Goal: Task Accomplishment & Management: Manage account settings

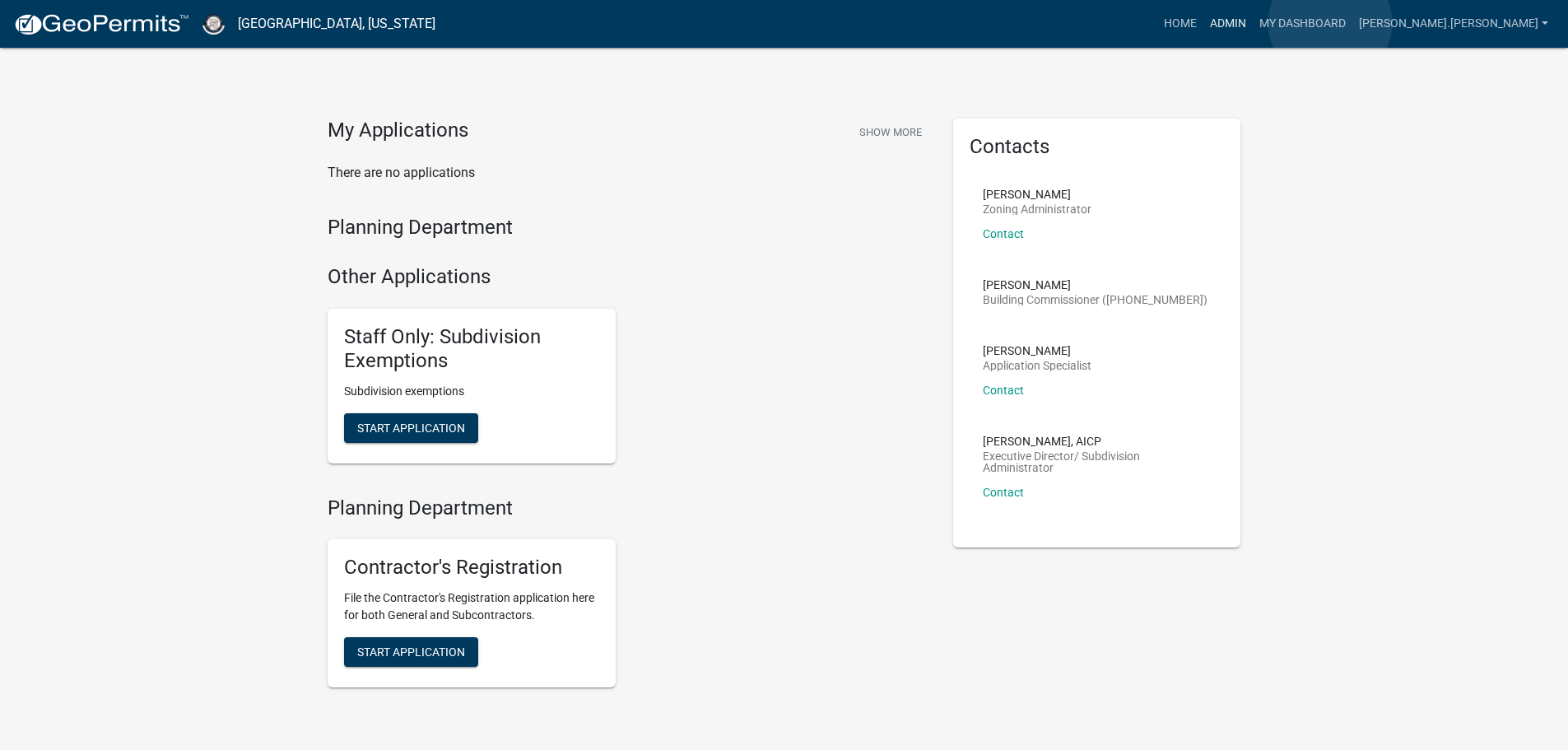
click at [1253, 23] on link "Admin" at bounding box center [1227, 24] width 49 height 31
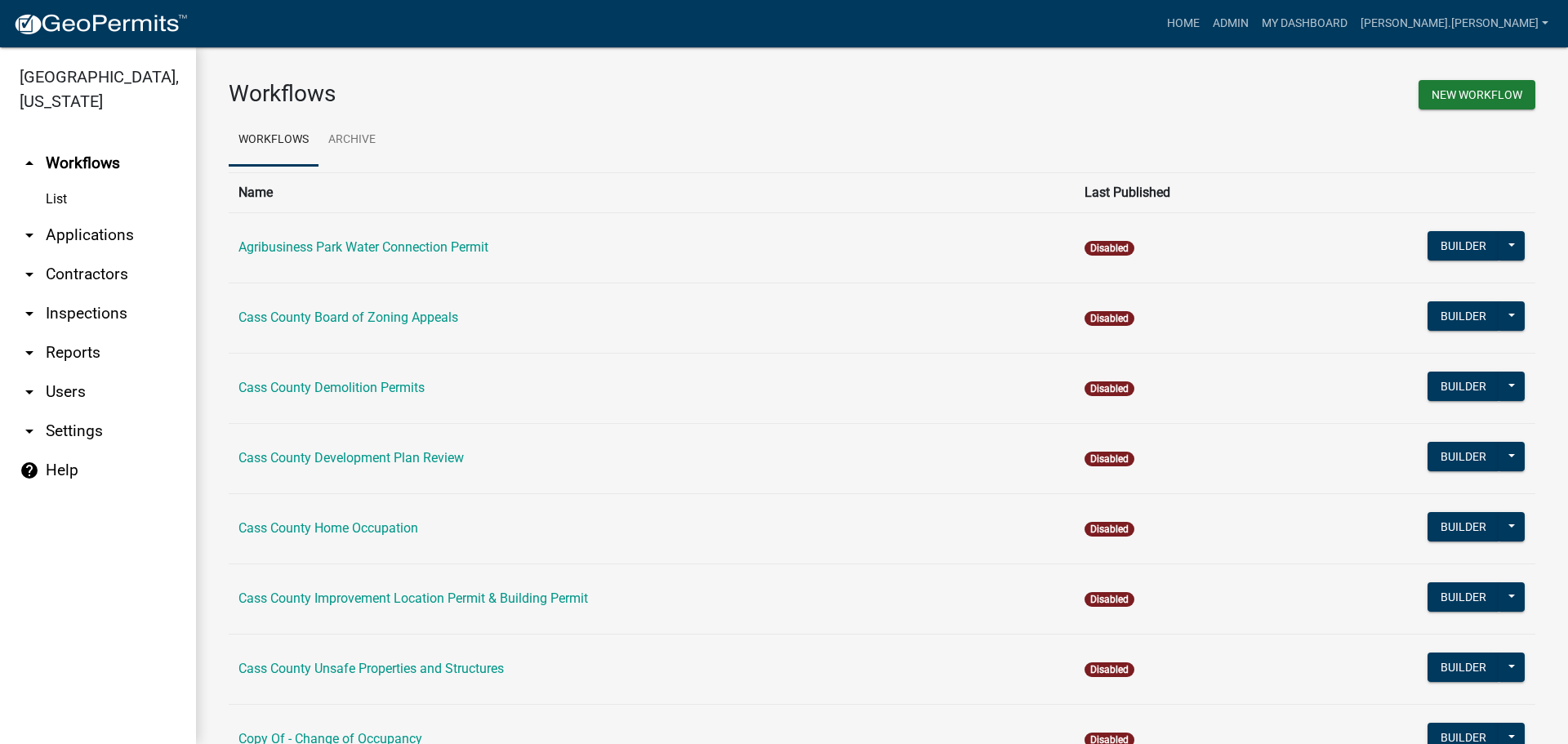
click at [67, 255] on link "arrow_drop_down Contractors" at bounding box center [98, 275] width 196 height 39
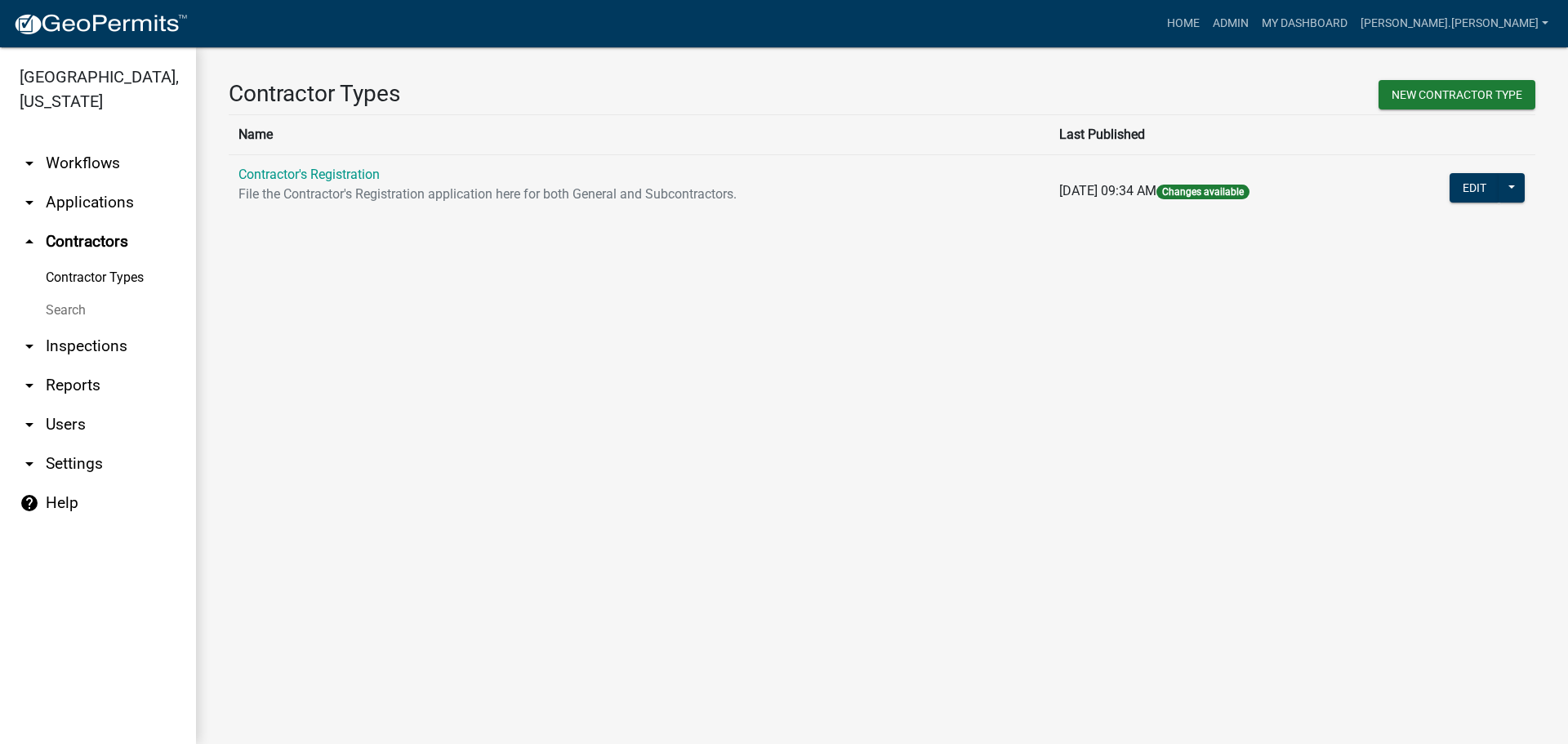
click at [72, 294] on link "Search" at bounding box center [98, 311] width 196 height 32
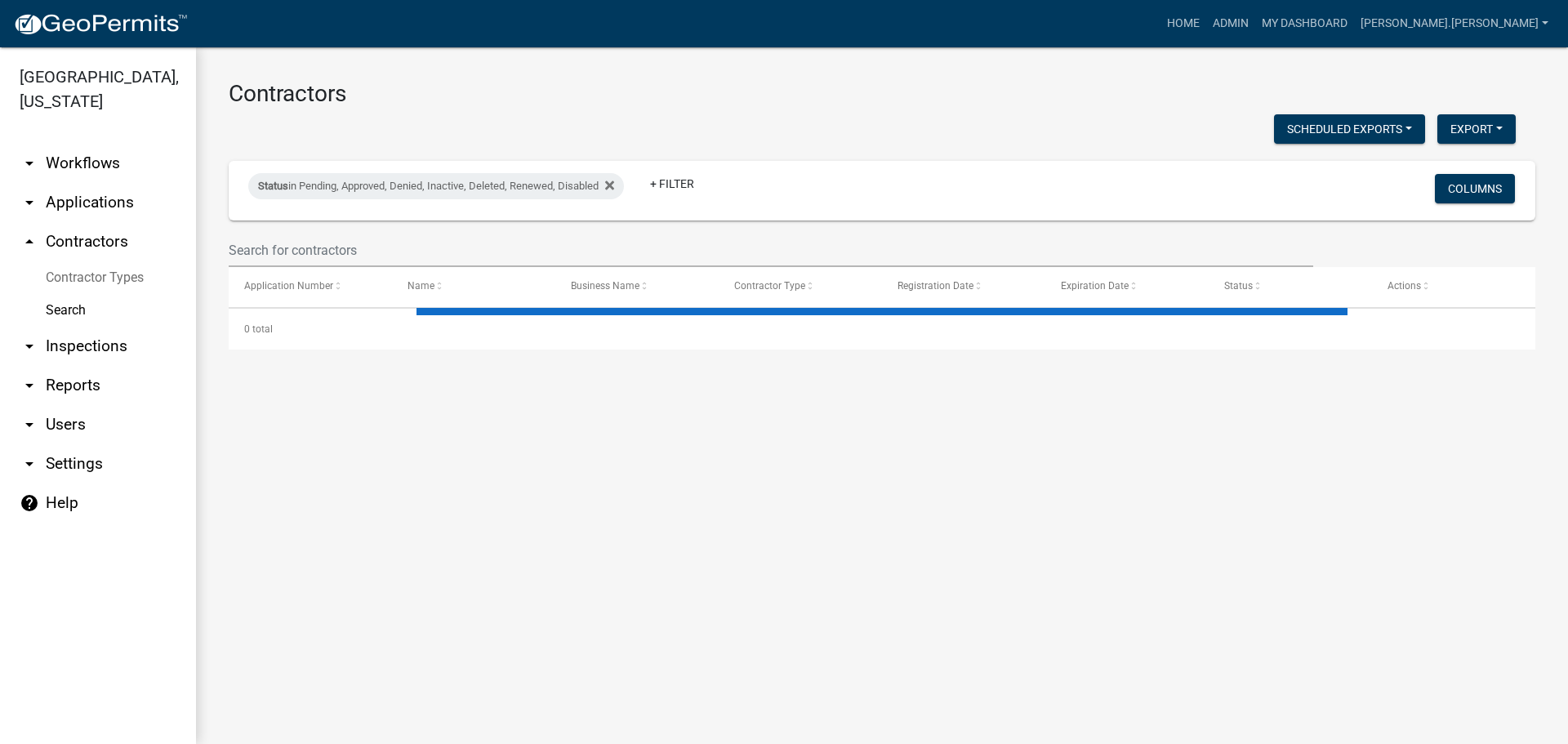
drag, startPoint x: 334, startPoint y: 217, endPoint x: 334, endPoint y: 247, distance: 30.0
click at [334, 219] on div "Status in Pending, Approved, Denied, Inactive, Deleted, Renewed, Disabled + Fil…" at bounding box center [882, 191] width 1292 height 60
select select "3: 100"
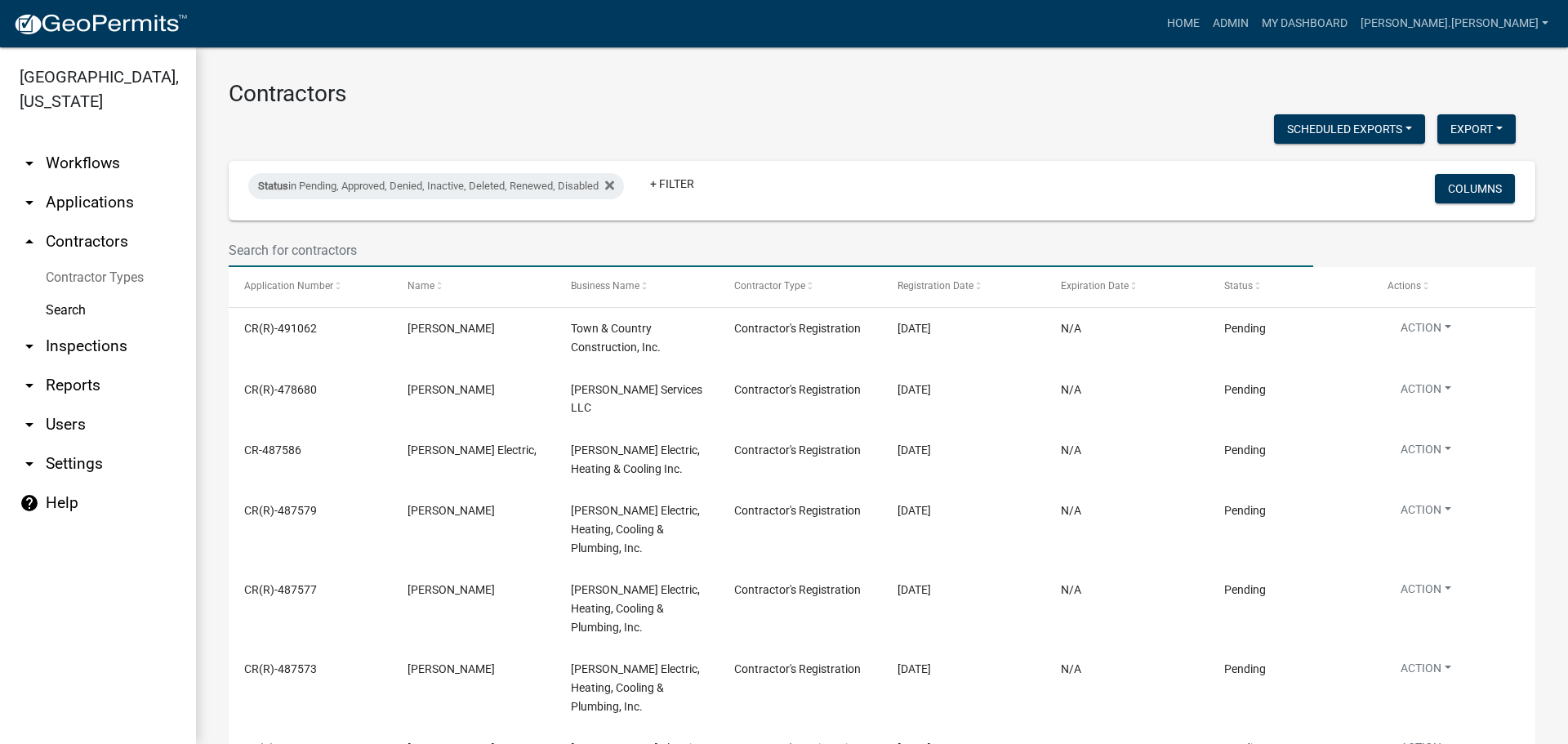
click at [334, 247] on input "text" at bounding box center [770, 250] width 1084 height 33
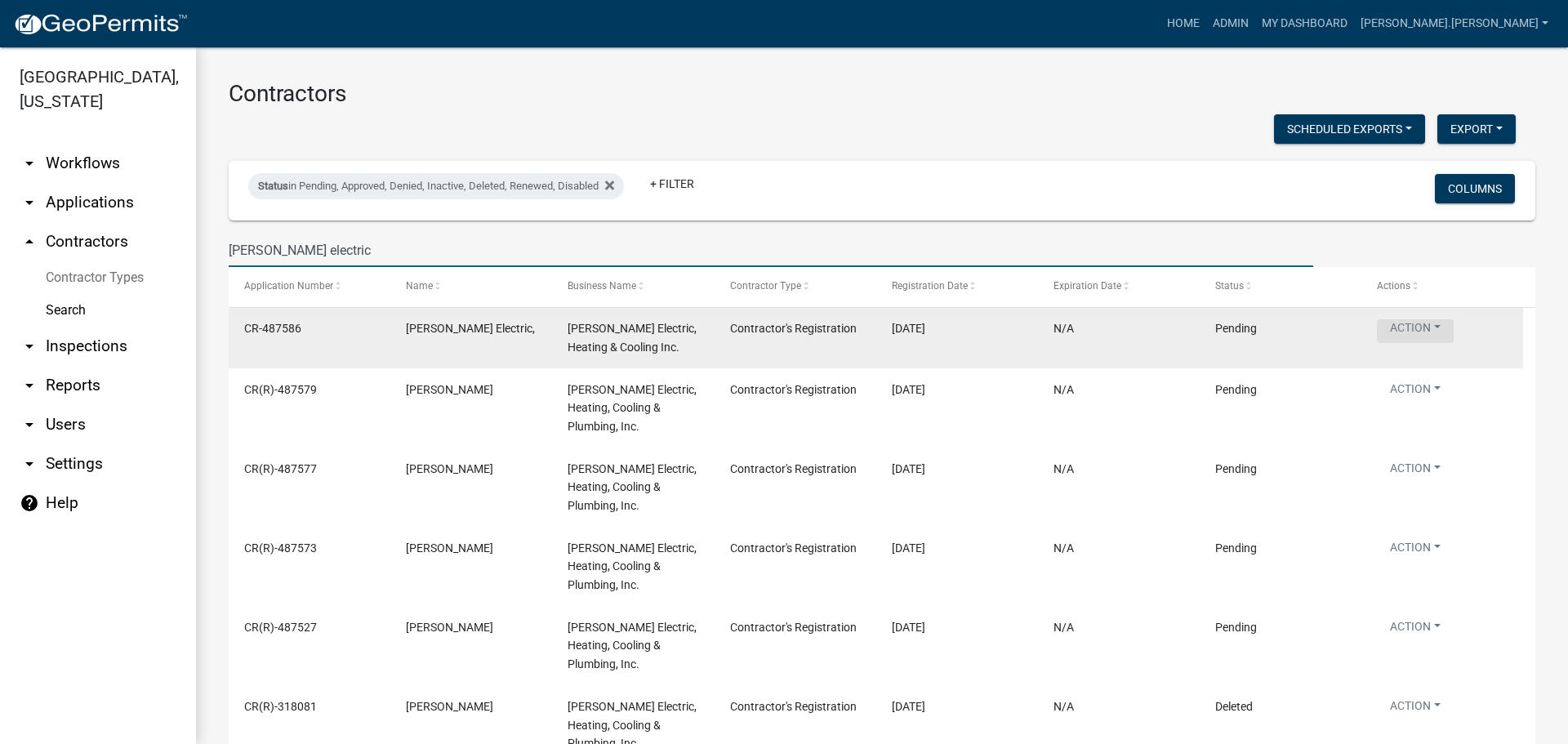
type input "[PERSON_NAME] electric"
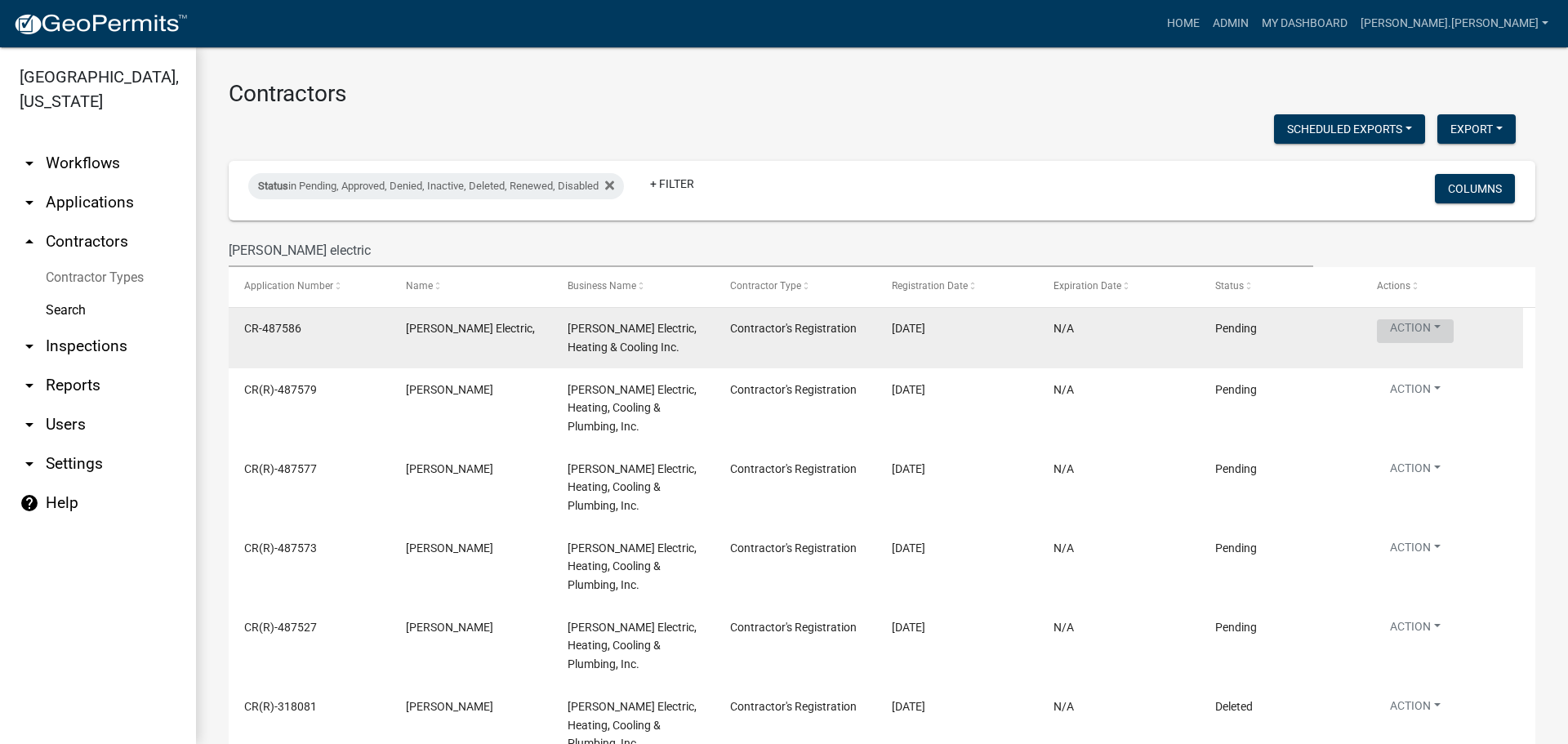
click at [1400, 334] on button "Action" at bounding box center [1415, 331] width 77 height 24
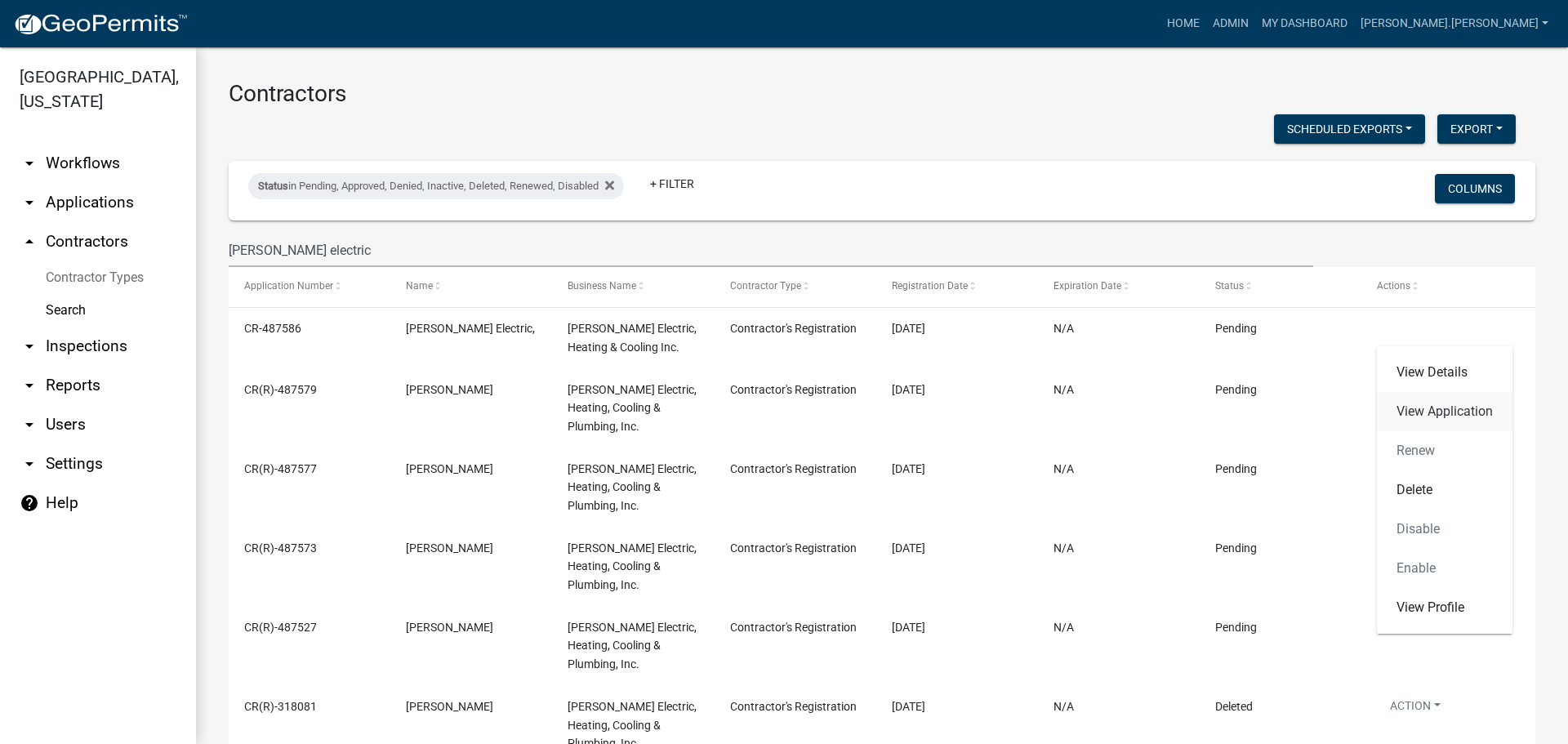
click at [1402, 407] on link "View Application" at bounding box center [1444, 411] width 136 height 39
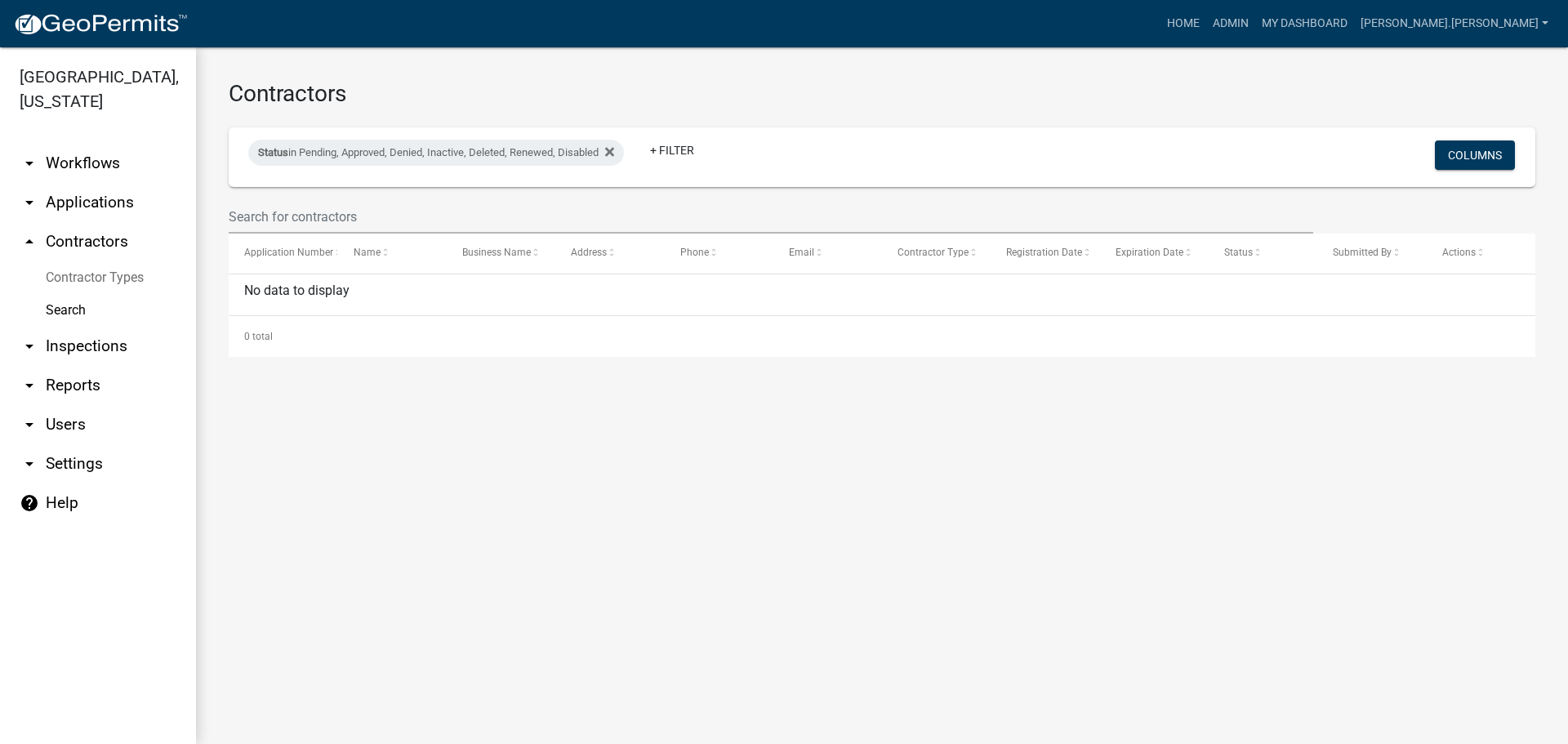
select select "3: 100"
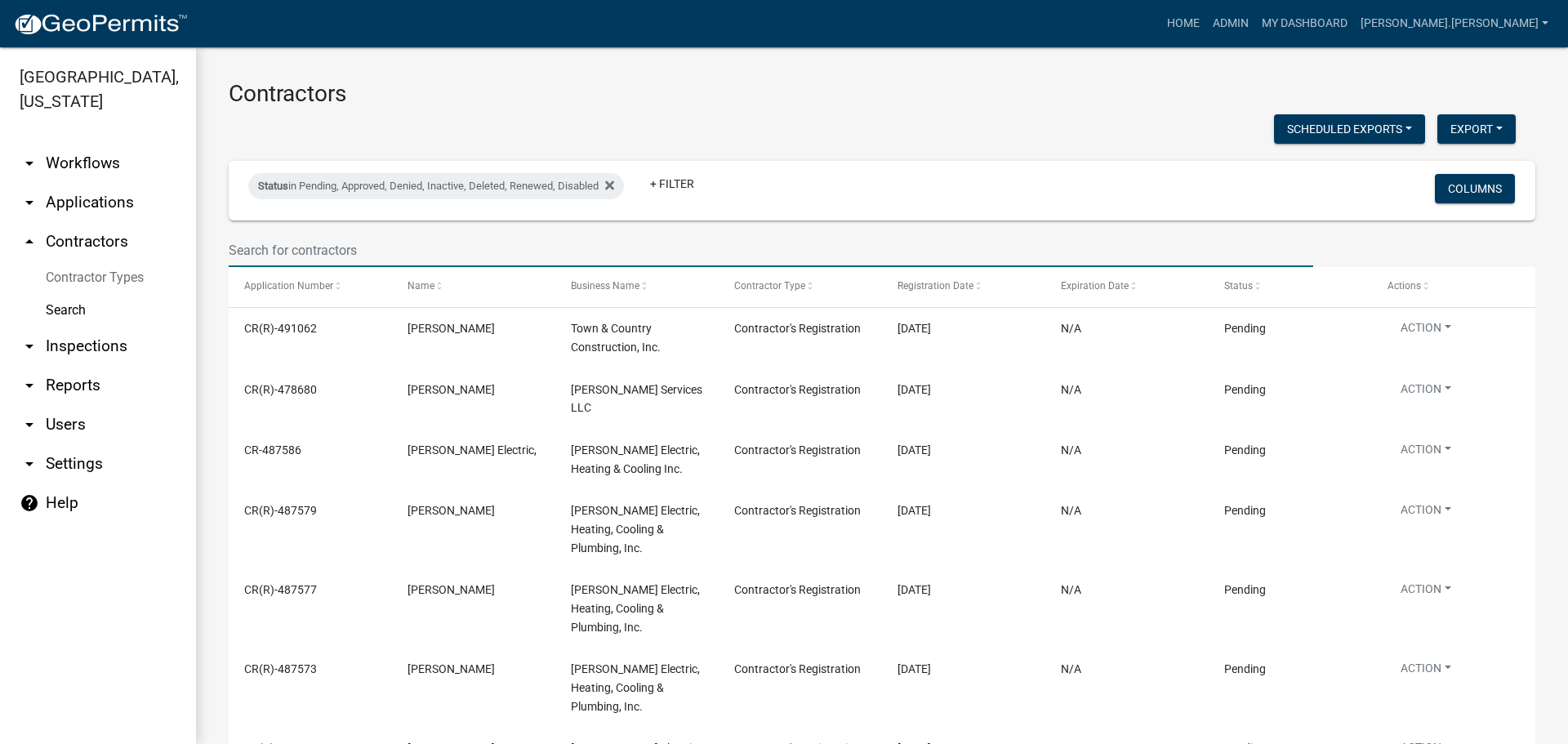
click at [396, 247] on input "text" at bounding box center [770, 250] width 1084 height 33
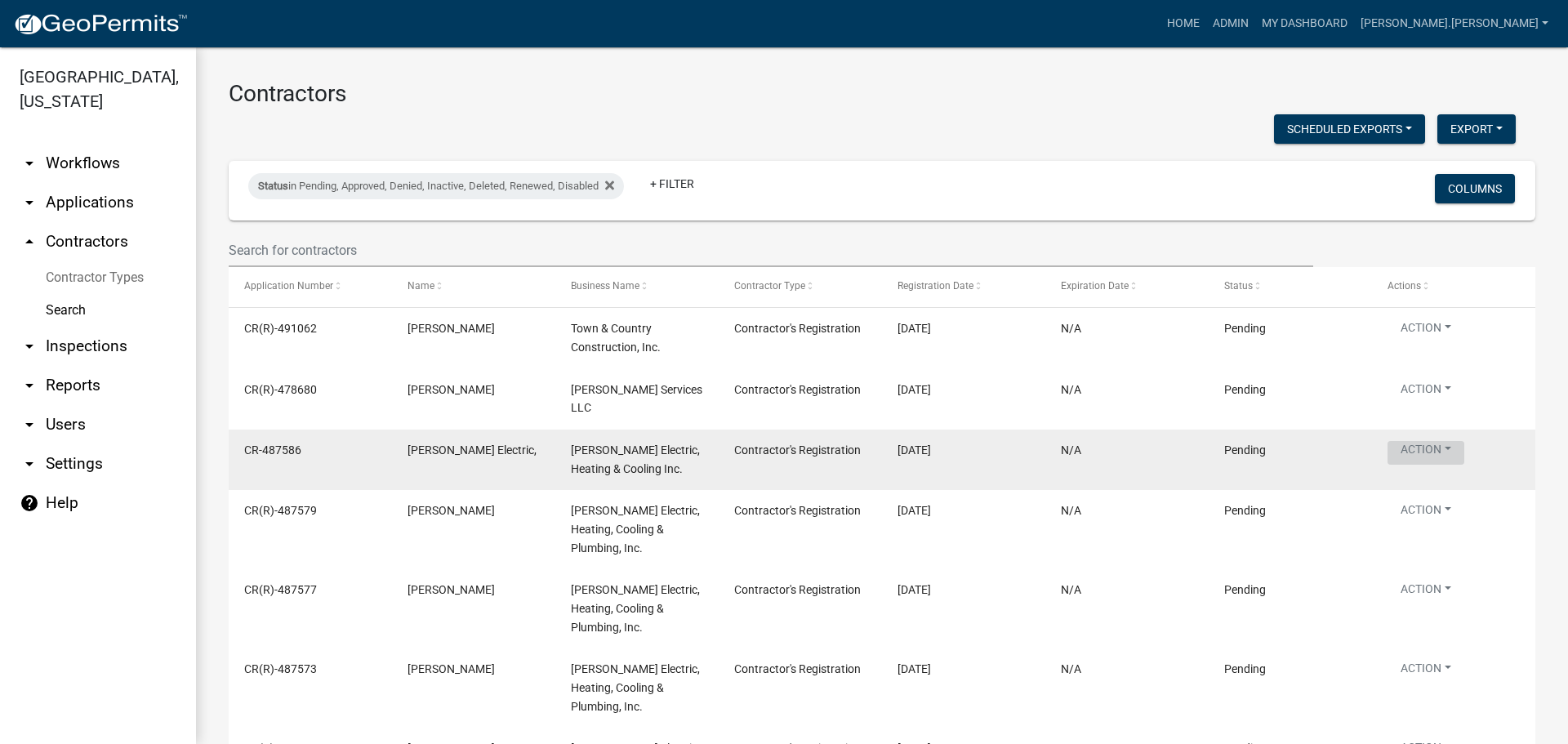
click at [1446, 449] on button "Action" at bounding box center [1426, 453] width 77 height 24
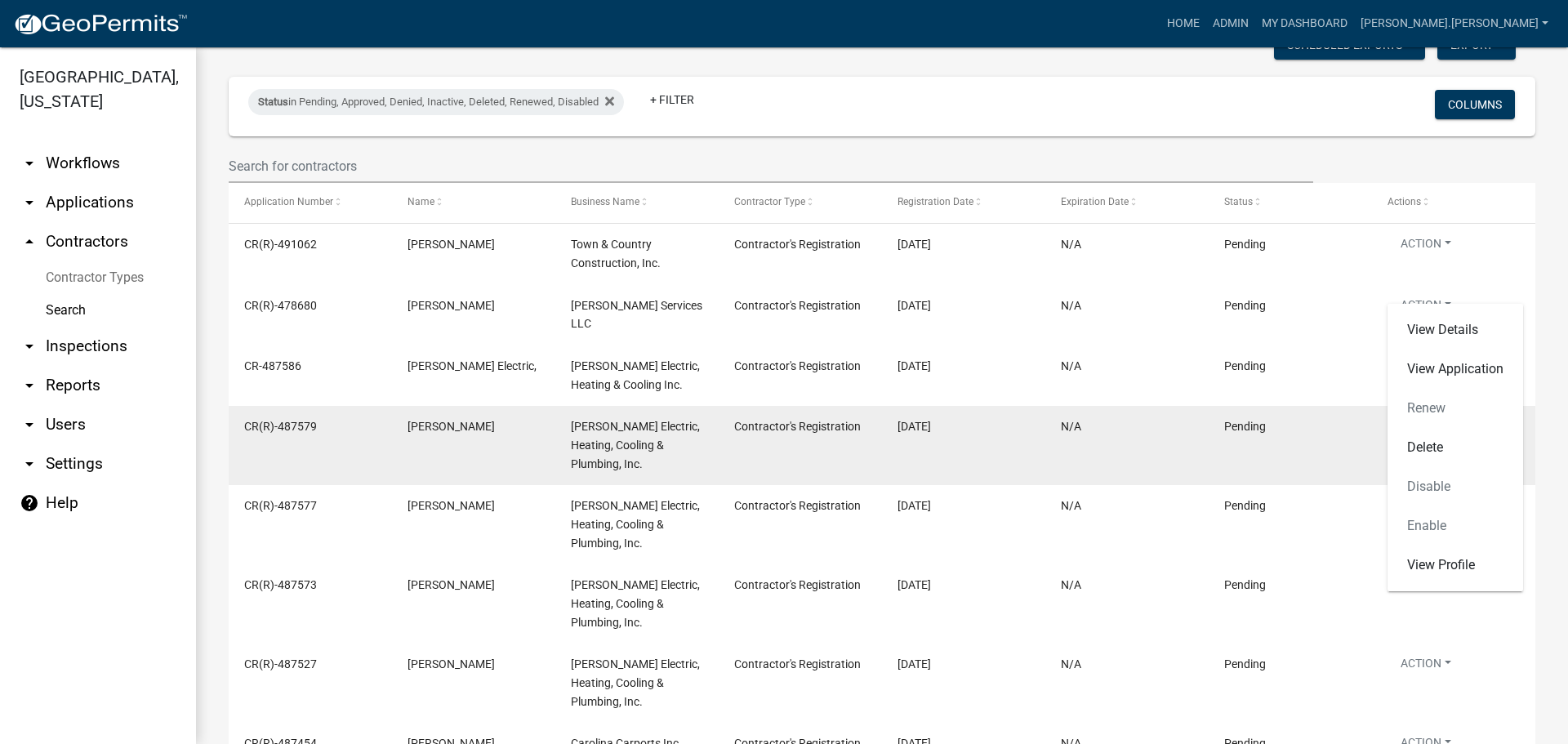
scroll to position [82, 0]
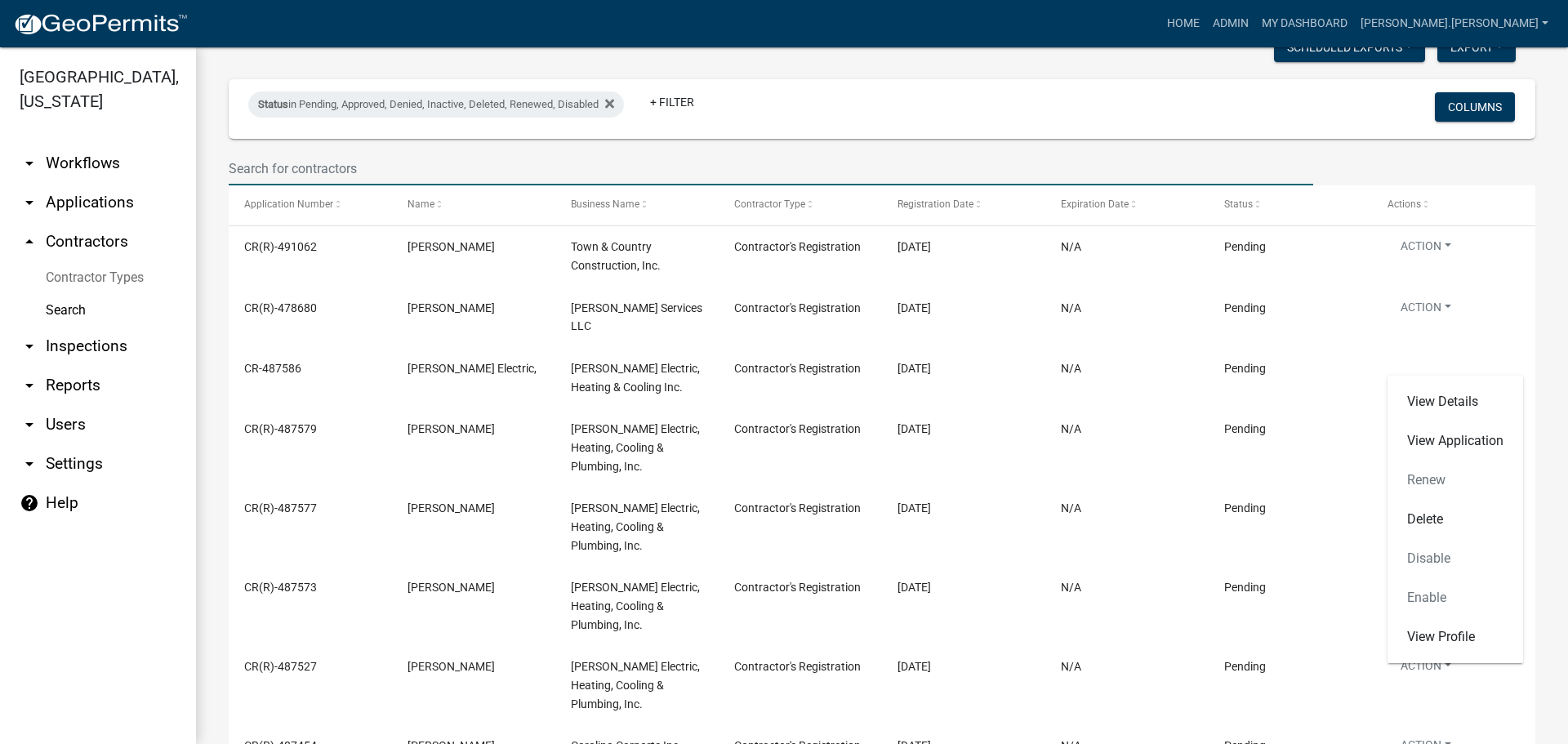
click at [602, 165] on input "text" at bounding box center [770, 168] width 1084 height 33
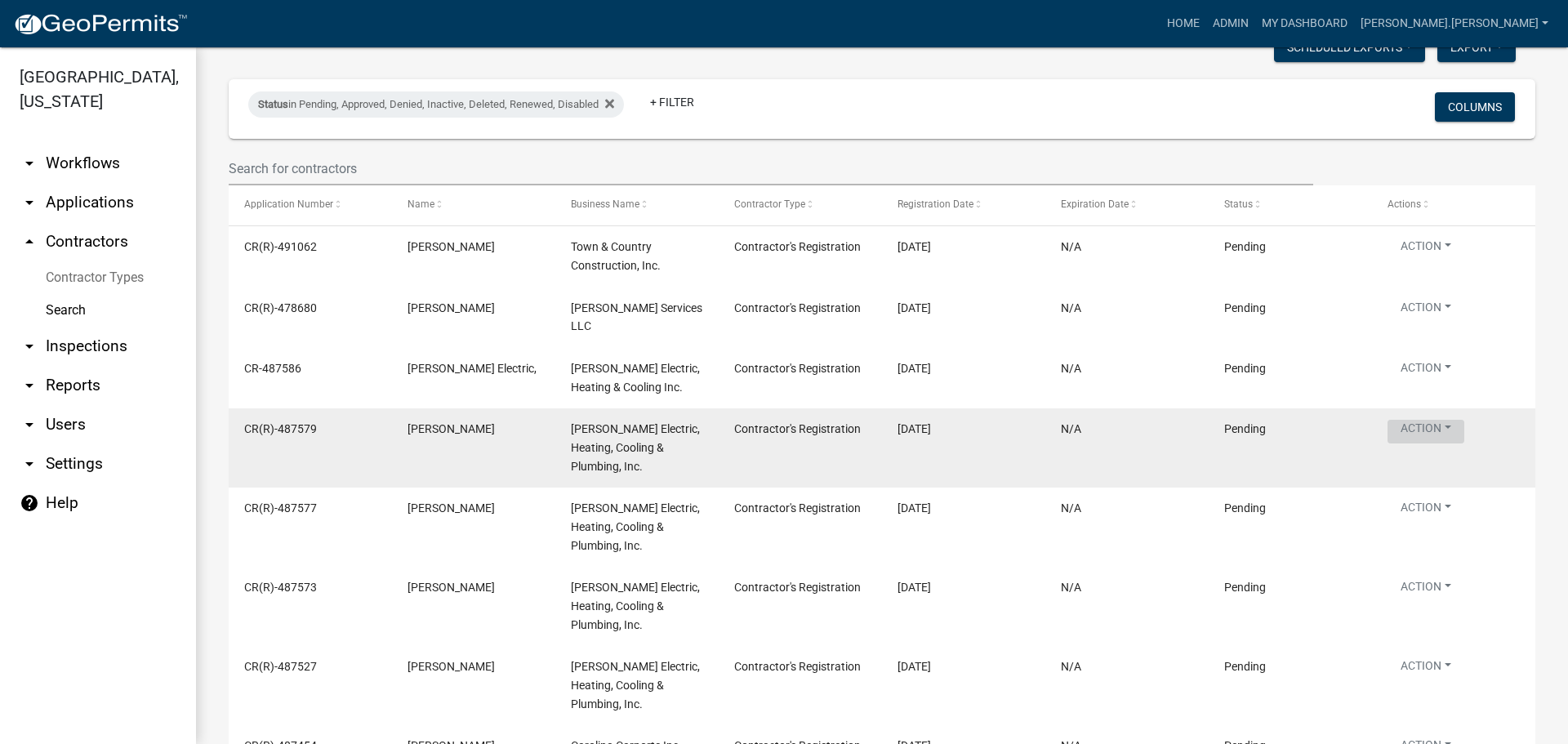
click at [1402, 424] on button "Action" at bounding box center [1426, 432] width 77 height 24
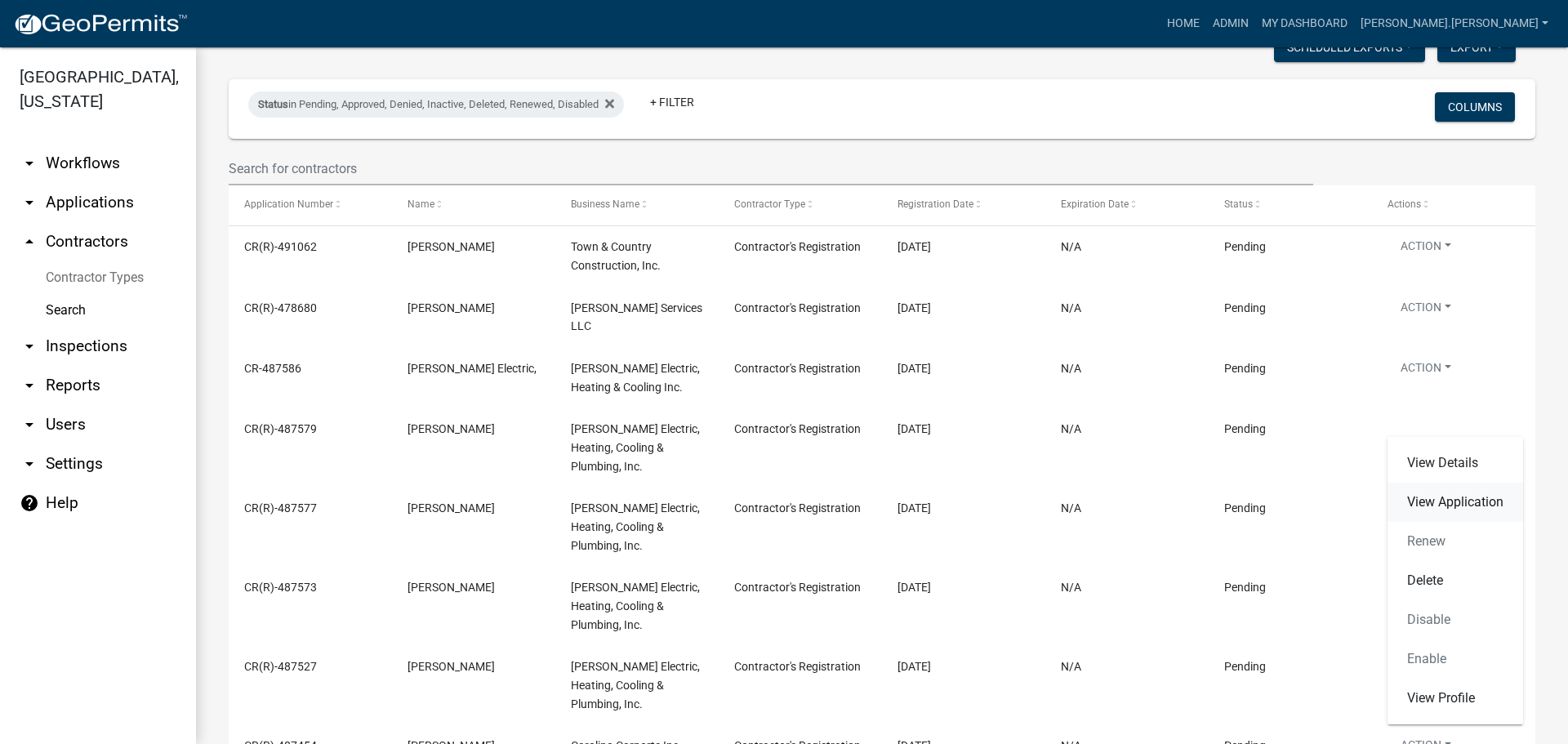
click at [1435, 507] on link "View Application" at bounding box center [1455, 503] width 136 height 39
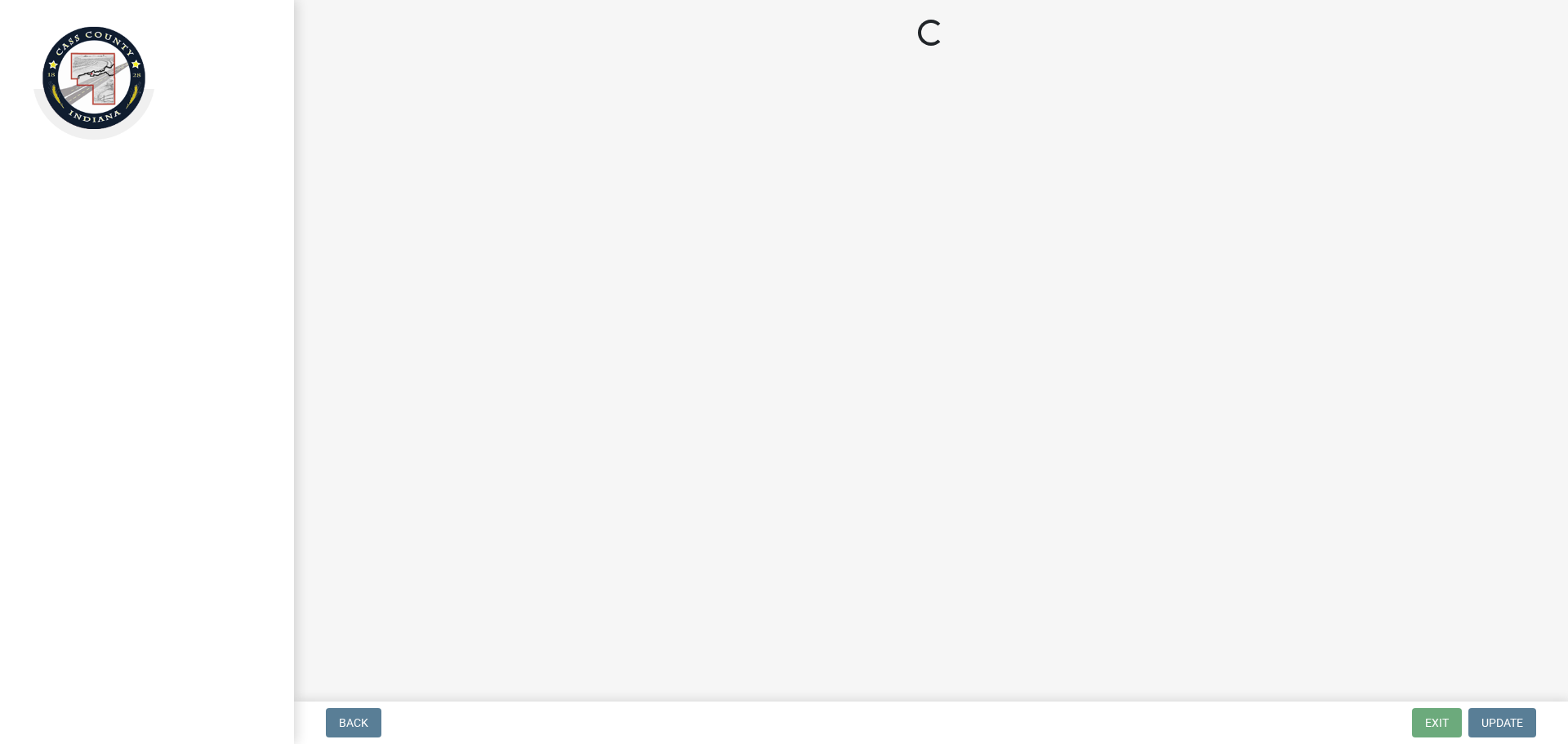
select select "IN"
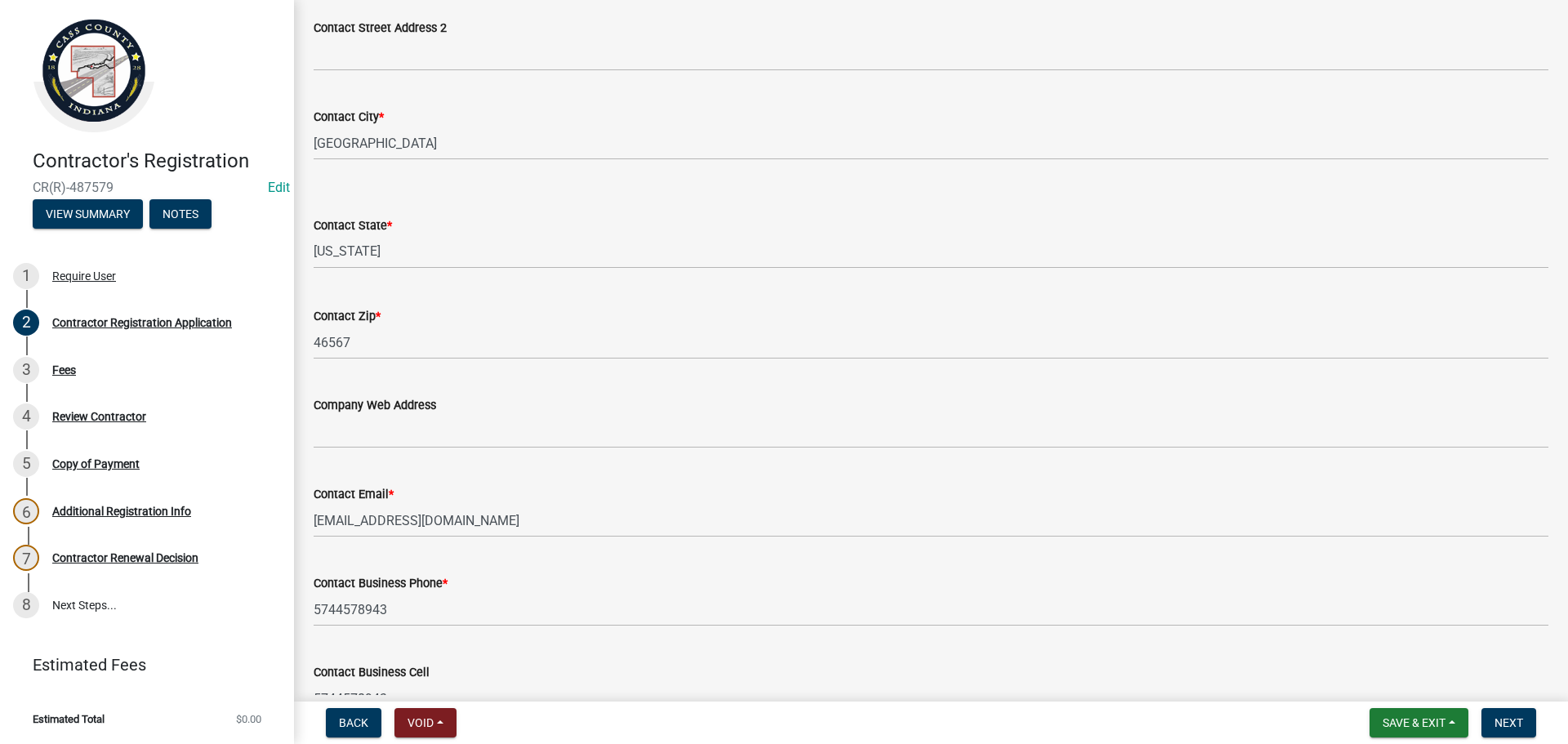
scroll to position [898, 0]
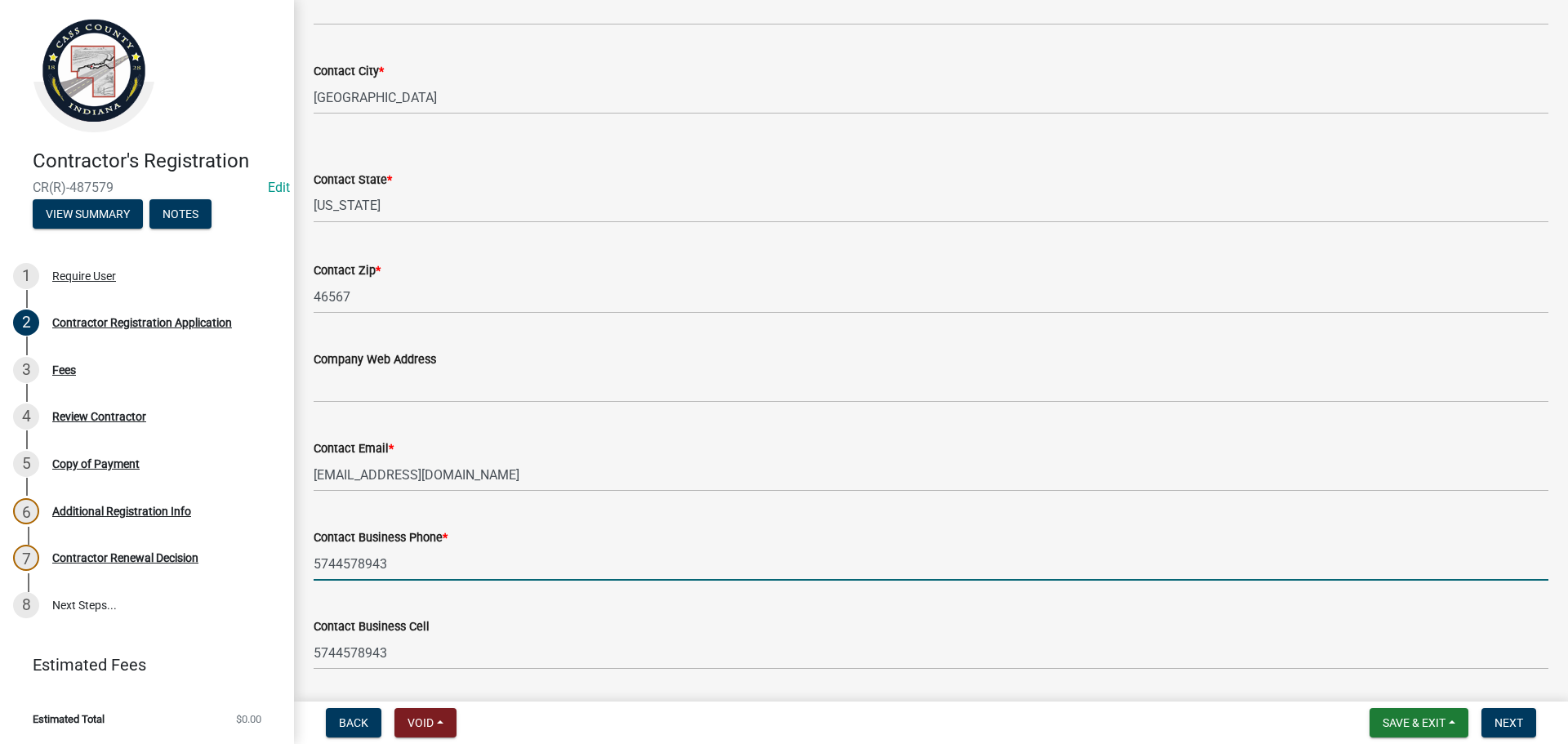
drag, startPoint x: 393, startPoint y: 564, endPoint x: 309, endPoint y: 555, distance: 84.5
click at [309, 555] on div "Contact Business Phone * [PHONE_NUMBER]" at bounding box center [931, 543] width 1259 height 76
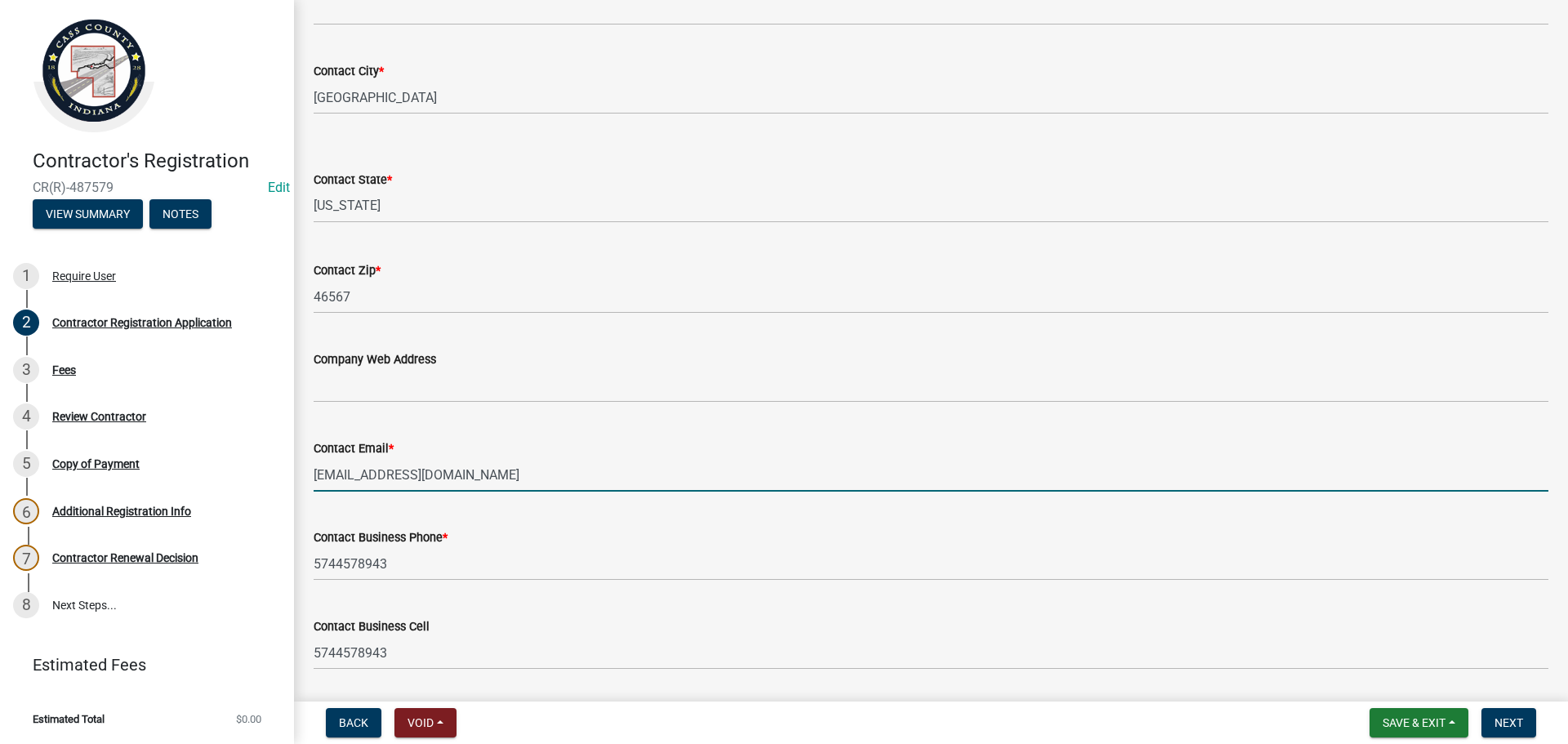
drag, startPoint x: 474, startPoint y: 474, endPoint x: 324, endPoint y: 471, distance: 150.0
click at [310, 474] on div "Contact Email * [EMAIL_ADDRESS][DOMAIN_NAME]" at bounding box center [931, 453] width 1259 height 76
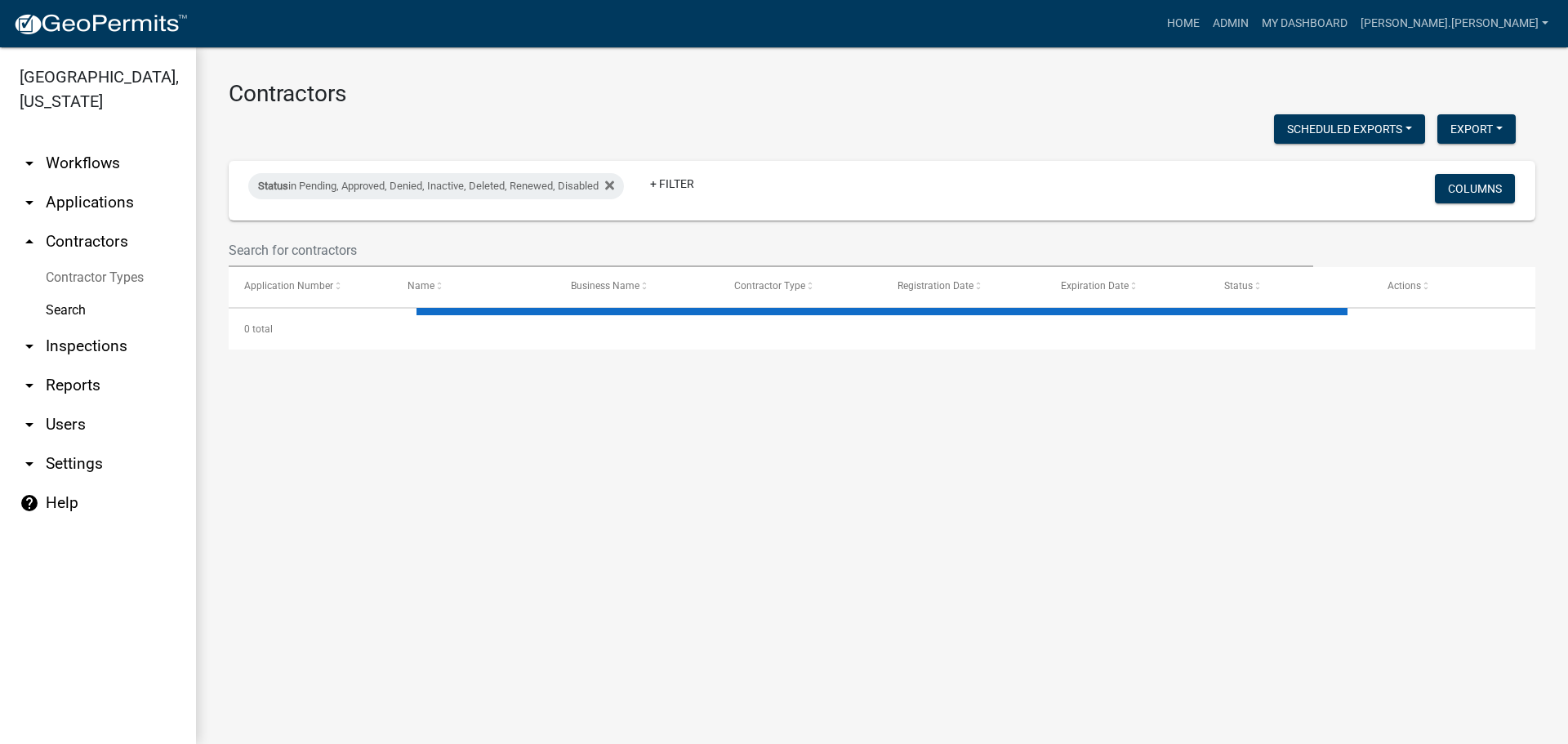
select select "3: 100"
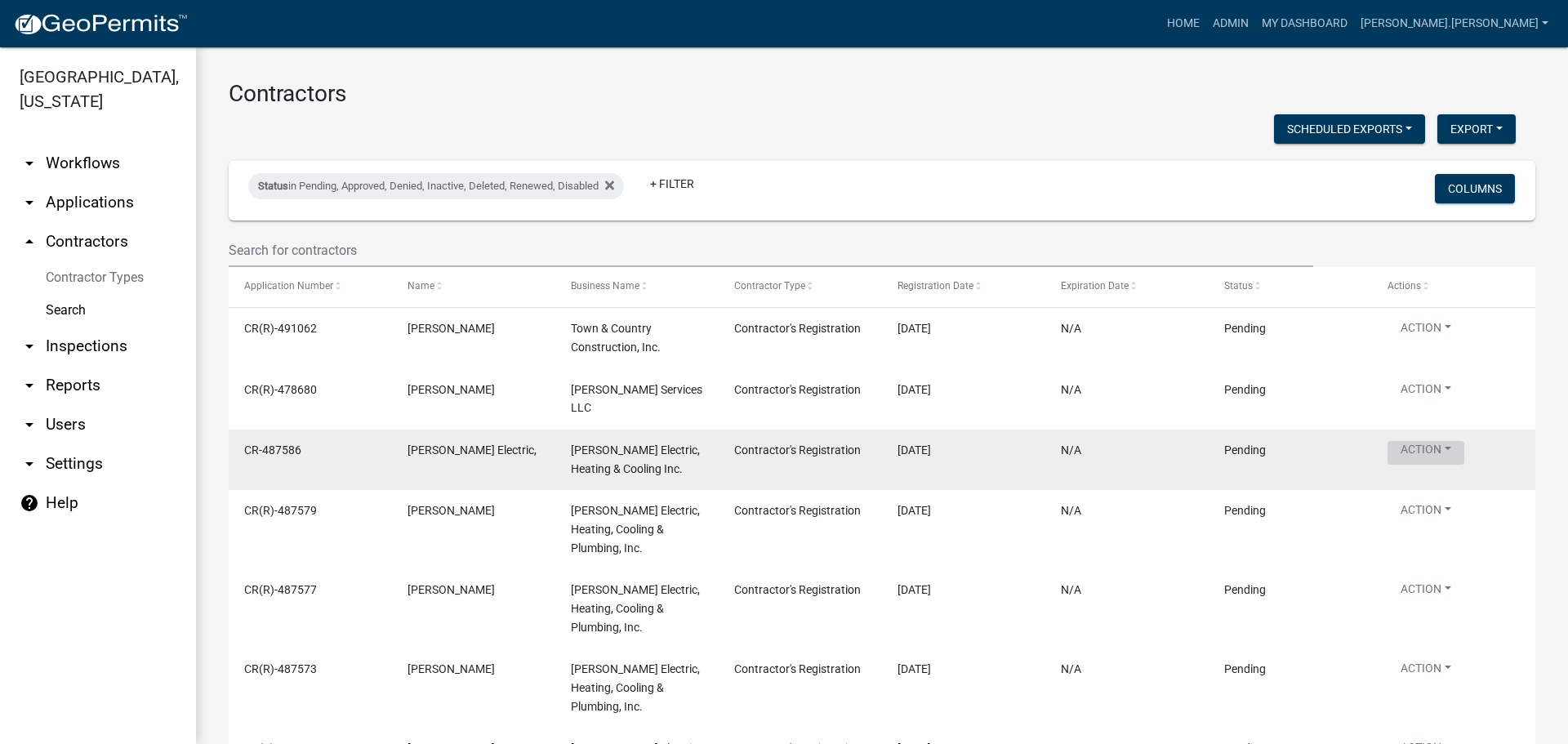
click at [1432, 445] on button "Action" at bounding box center [1426, 453] width 77 height 24
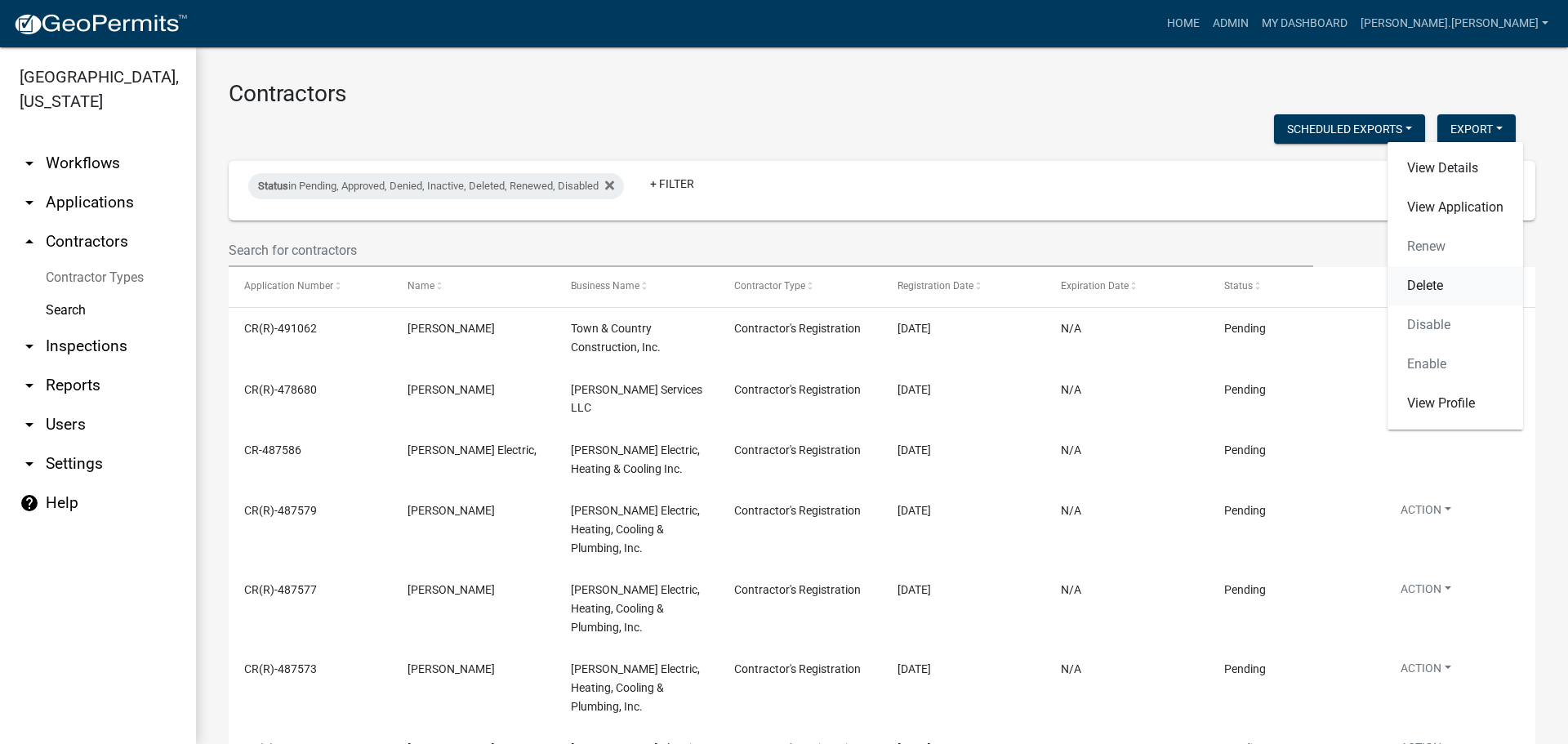
click at [1418, 288] on link "Delete" at bounding box center [1455, 286] width 136 height 39
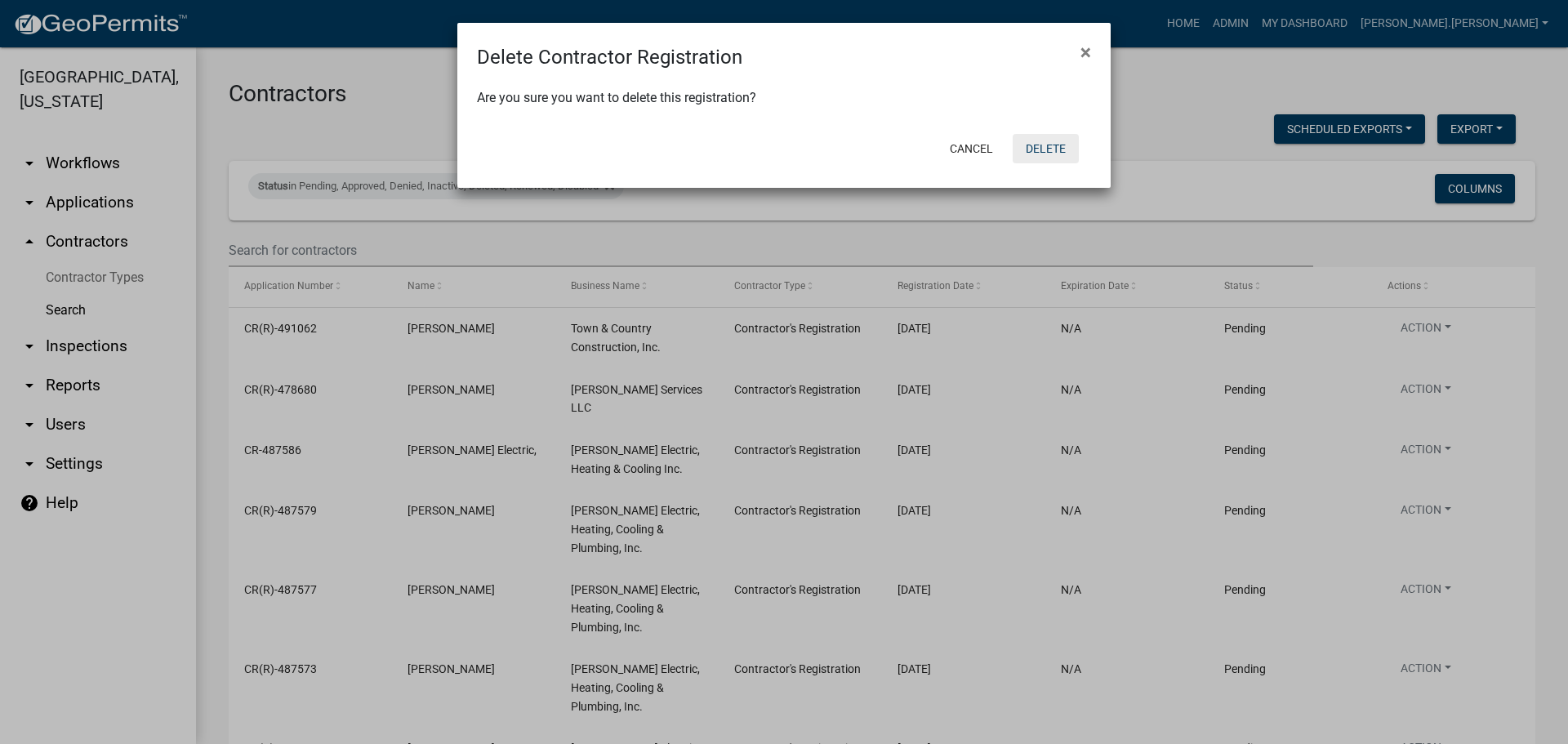
click at [1032, 150] on button "Delete" at bounding box center [1046, 148] width 67 height 29
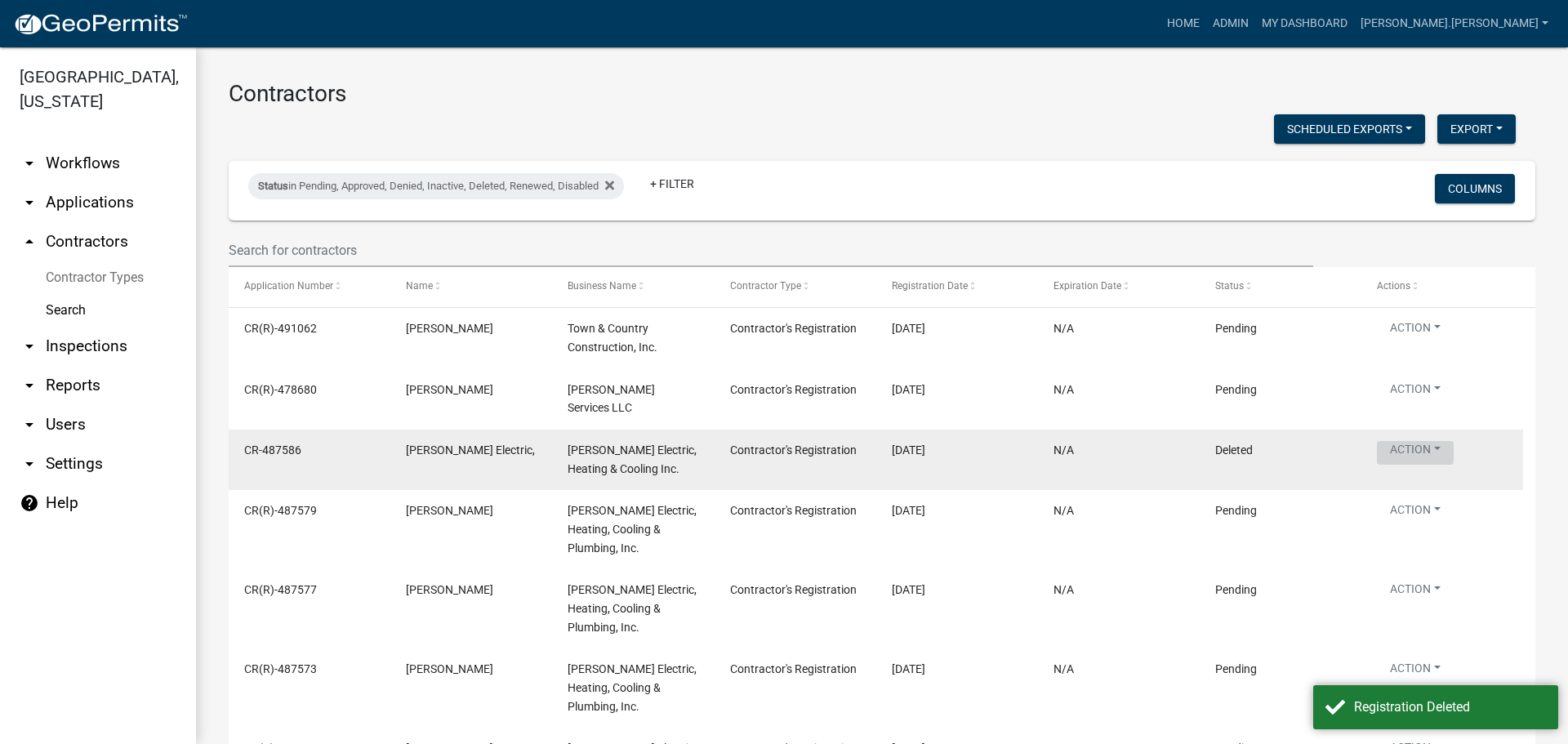
drag, startPoint x: 1402, startPoint y: 445, endPoint x: 1401, endPoint y: 435, distance: 10.0
click at [1402, 441] on button "Action" at bounding box center [1415, 453] width 77 height 24
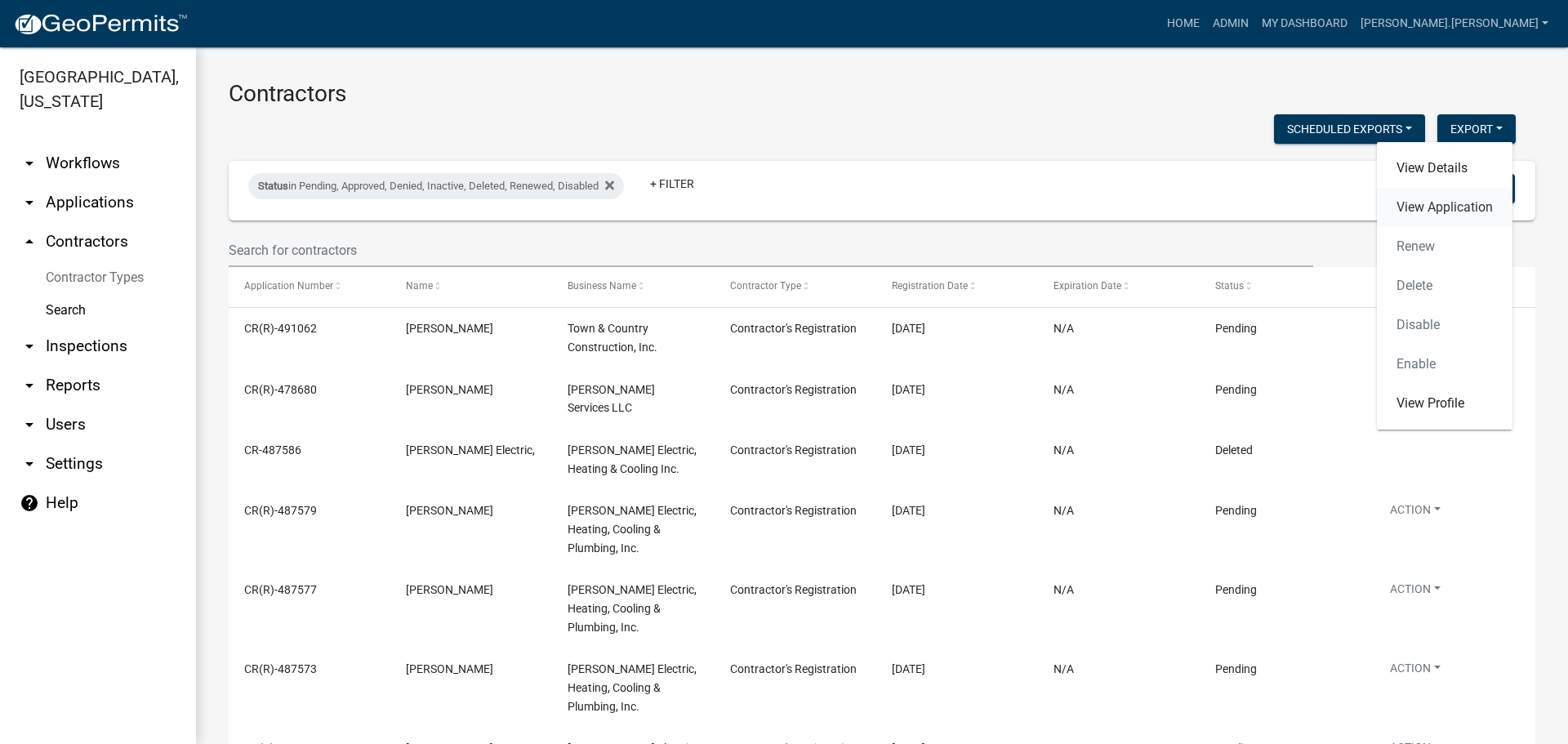
click at [1404, 209] on link "View Application" at bounding box center [1444, 207] width 136 height 39
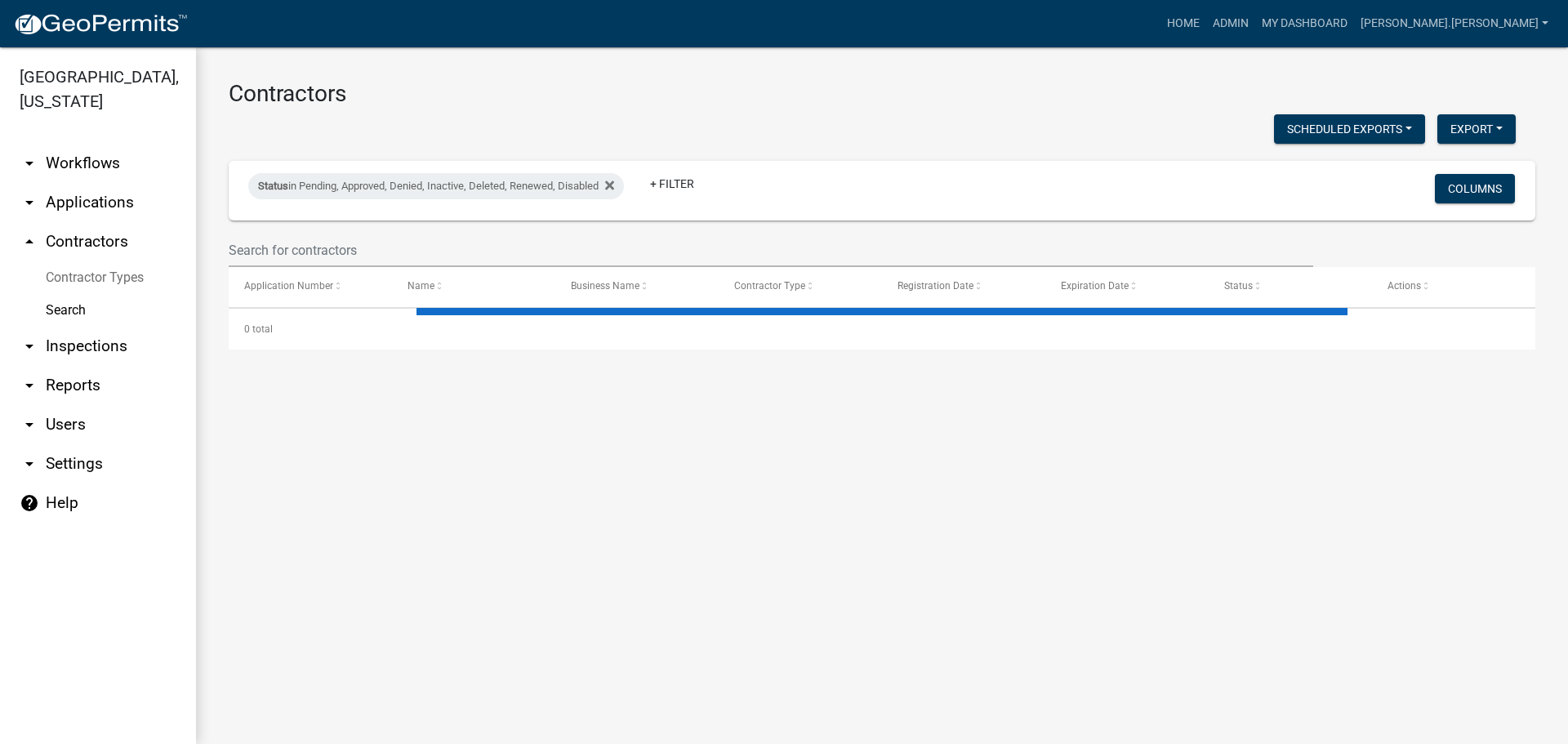
select select "3: 100"
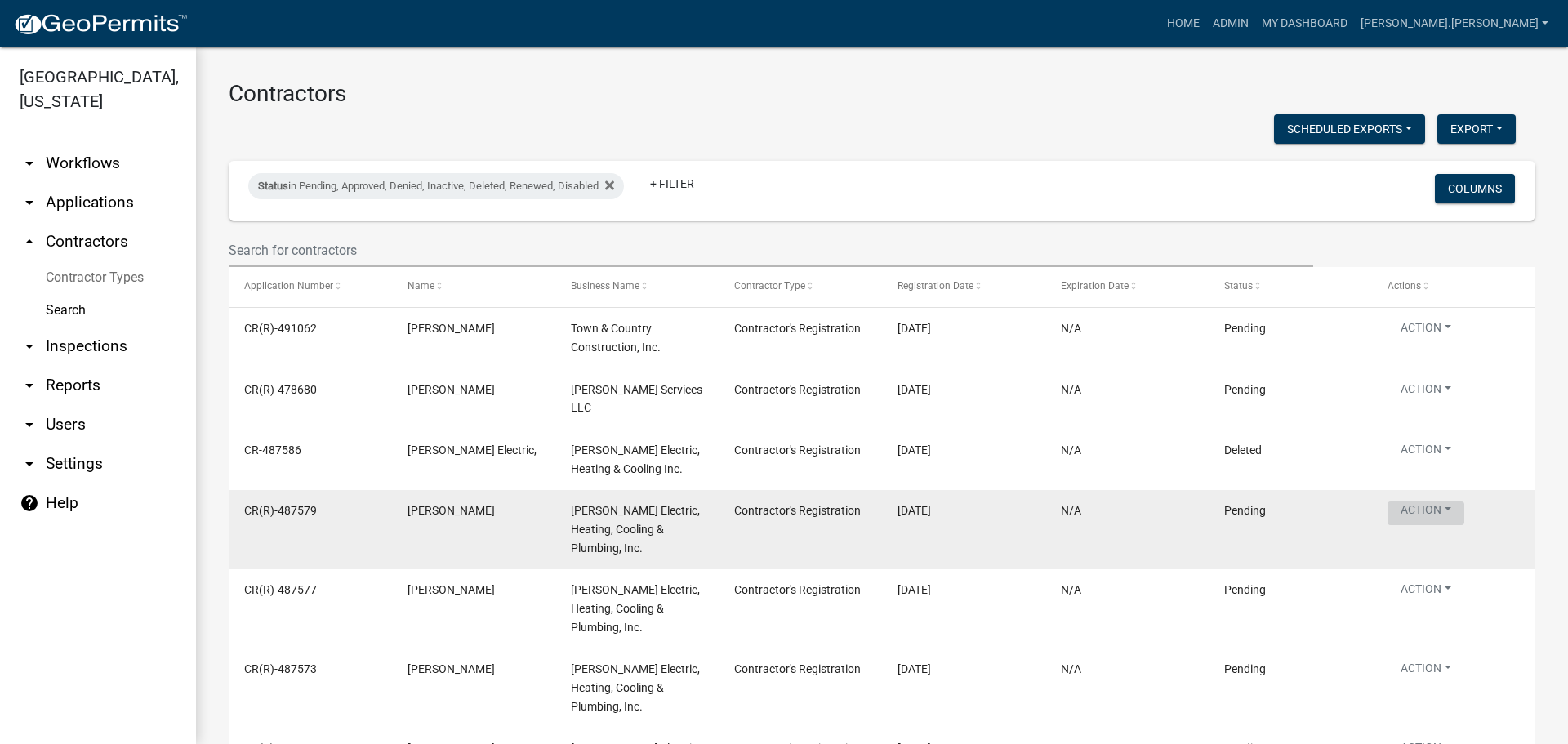
click at [1437, 509] on button "Action" at bounding box center [1426, 514] width 77 height 24
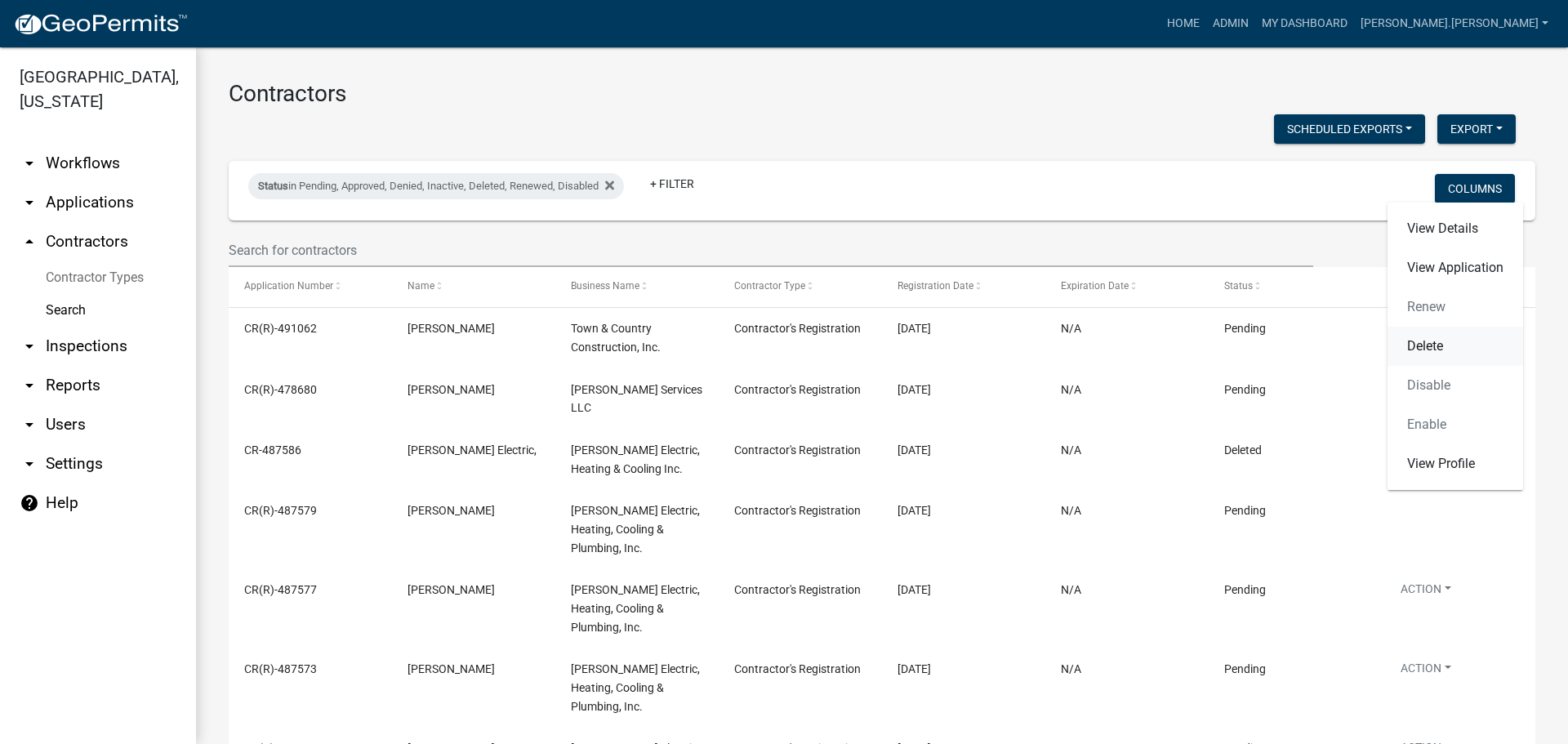
click at [1408, 356] on link "Delete" at bounding box center [1455, 346] width 136 height 39
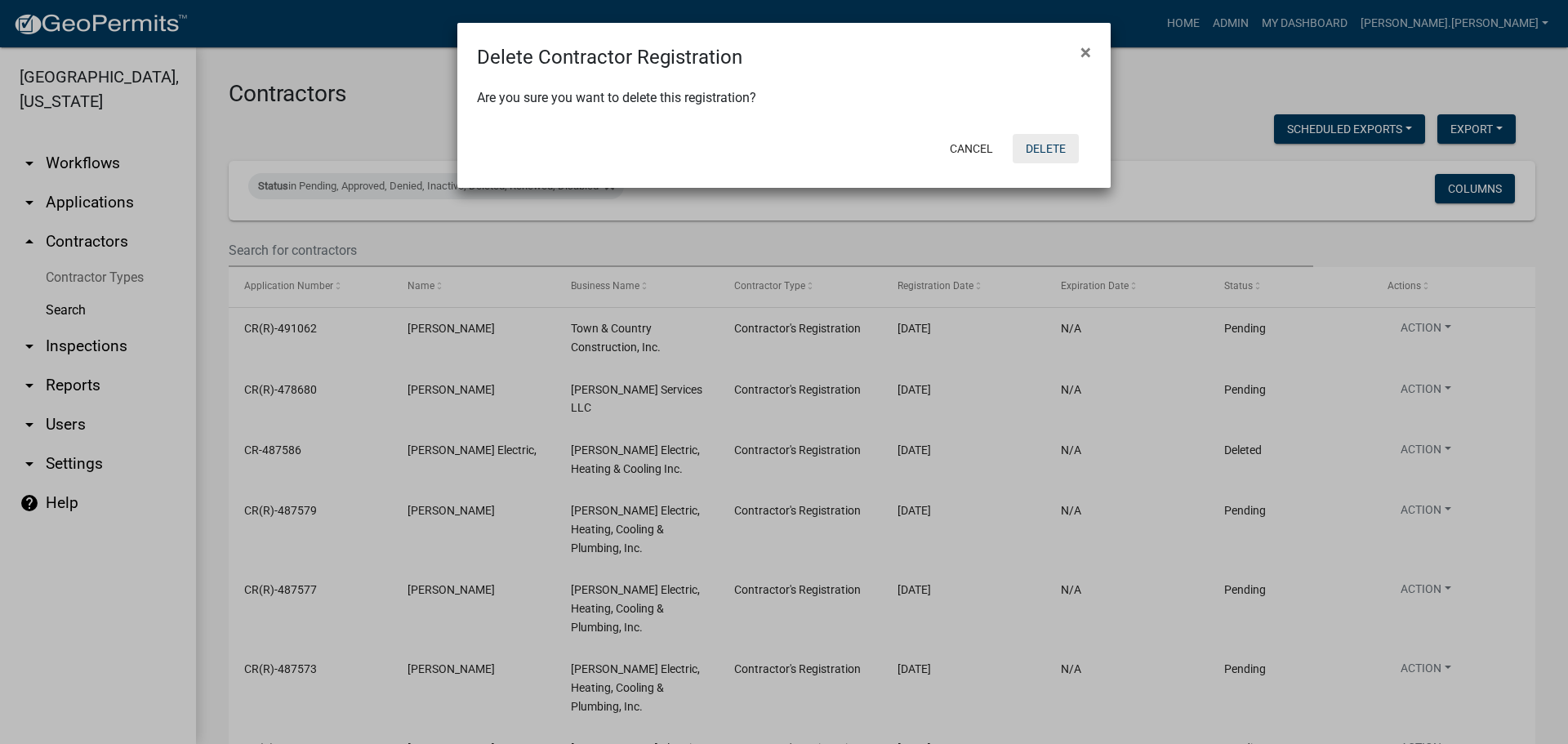
click at [1046, 154] on button "Delete" at bounding box center [1046, 148] width 67 height 29
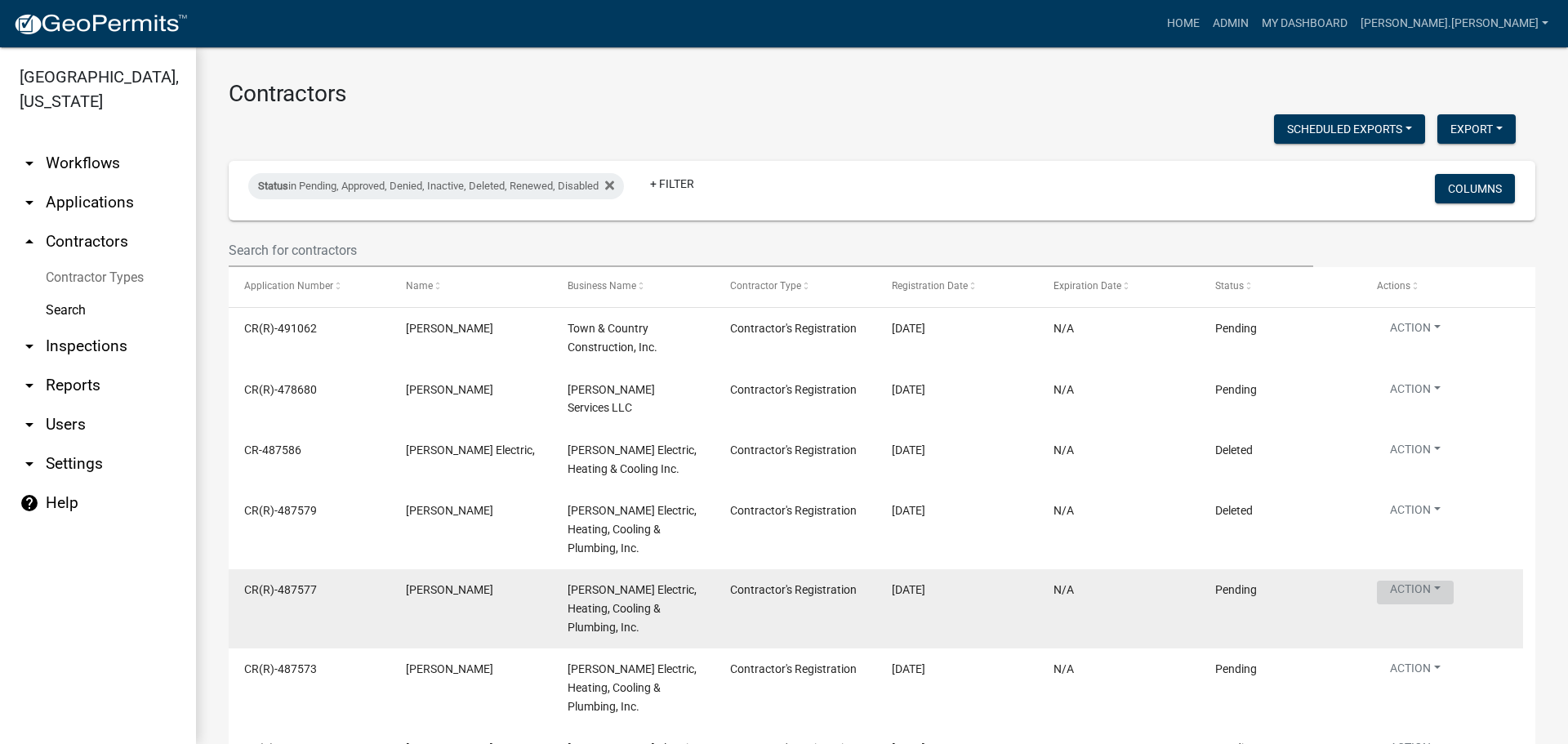
click at [1414, 581] on button "Action" at bounding box center [1415, 593] width 77 height 24
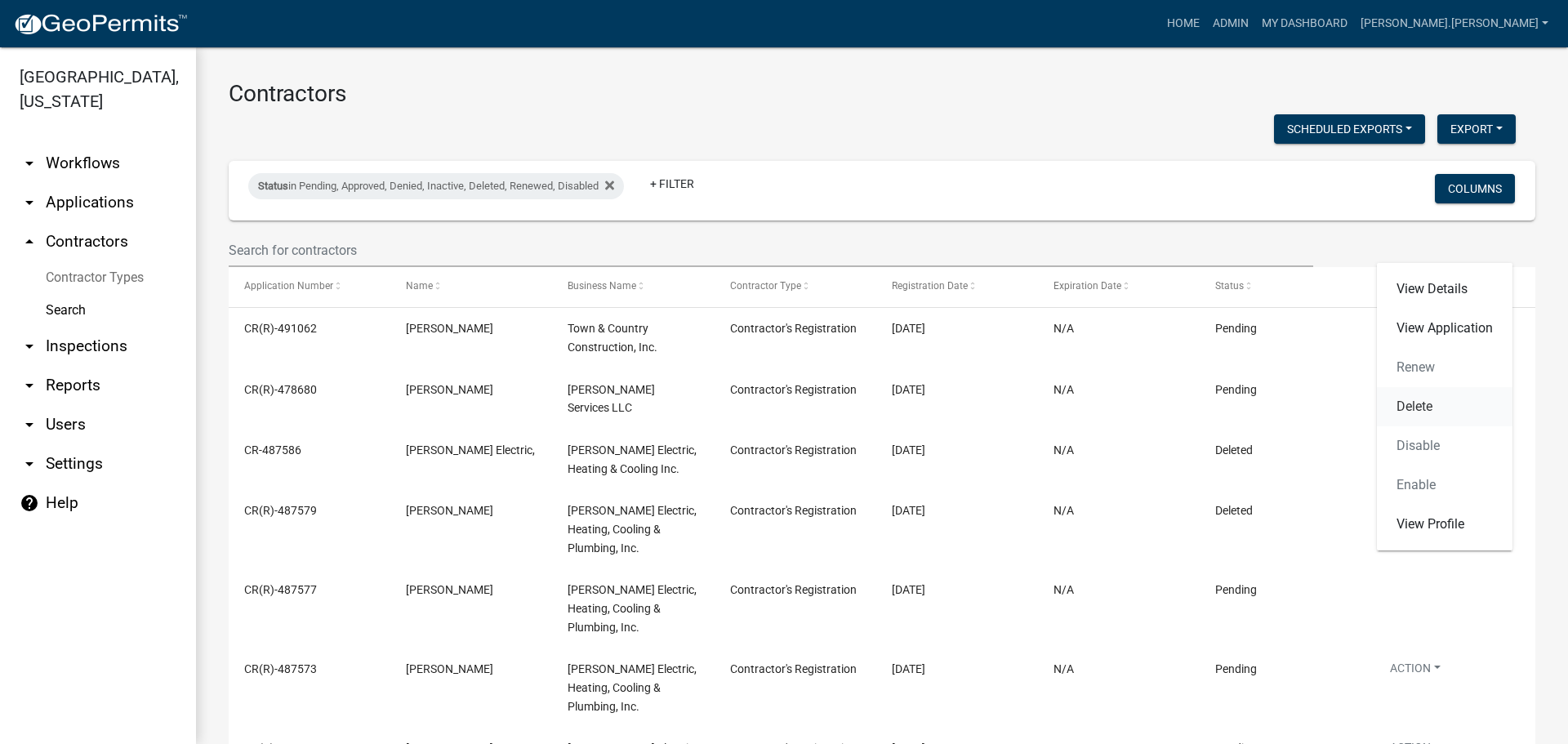
click at [1398, 400] on link "Delete" at bounding box center [1444, 407] width 136 height 39
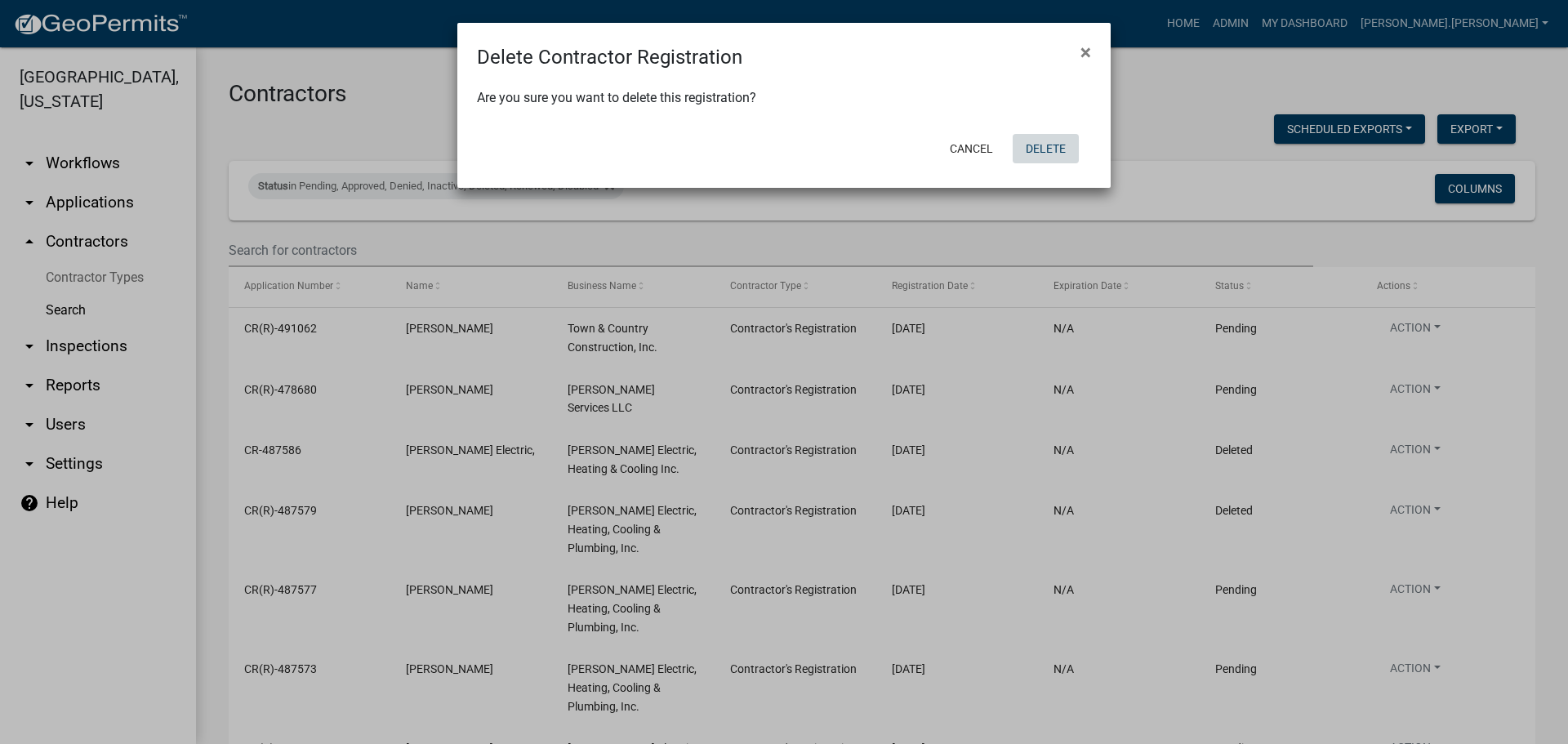
click at [1030, 150] on button "Delete" at bounding box center [1046, 148] width 67 height 29
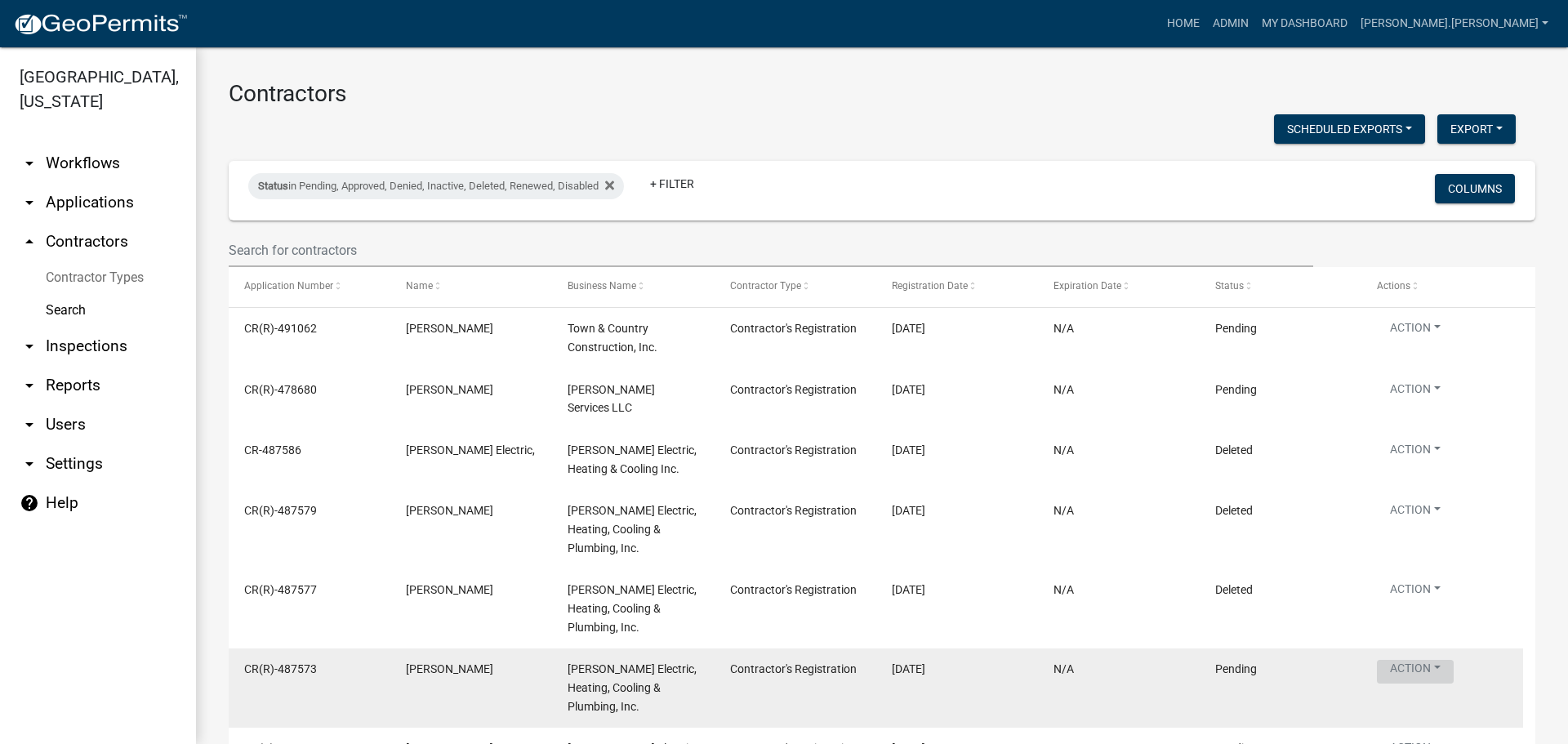
click at [1422, 660] on button "Action" at bounding box center [1415, 671] width 77 height 24
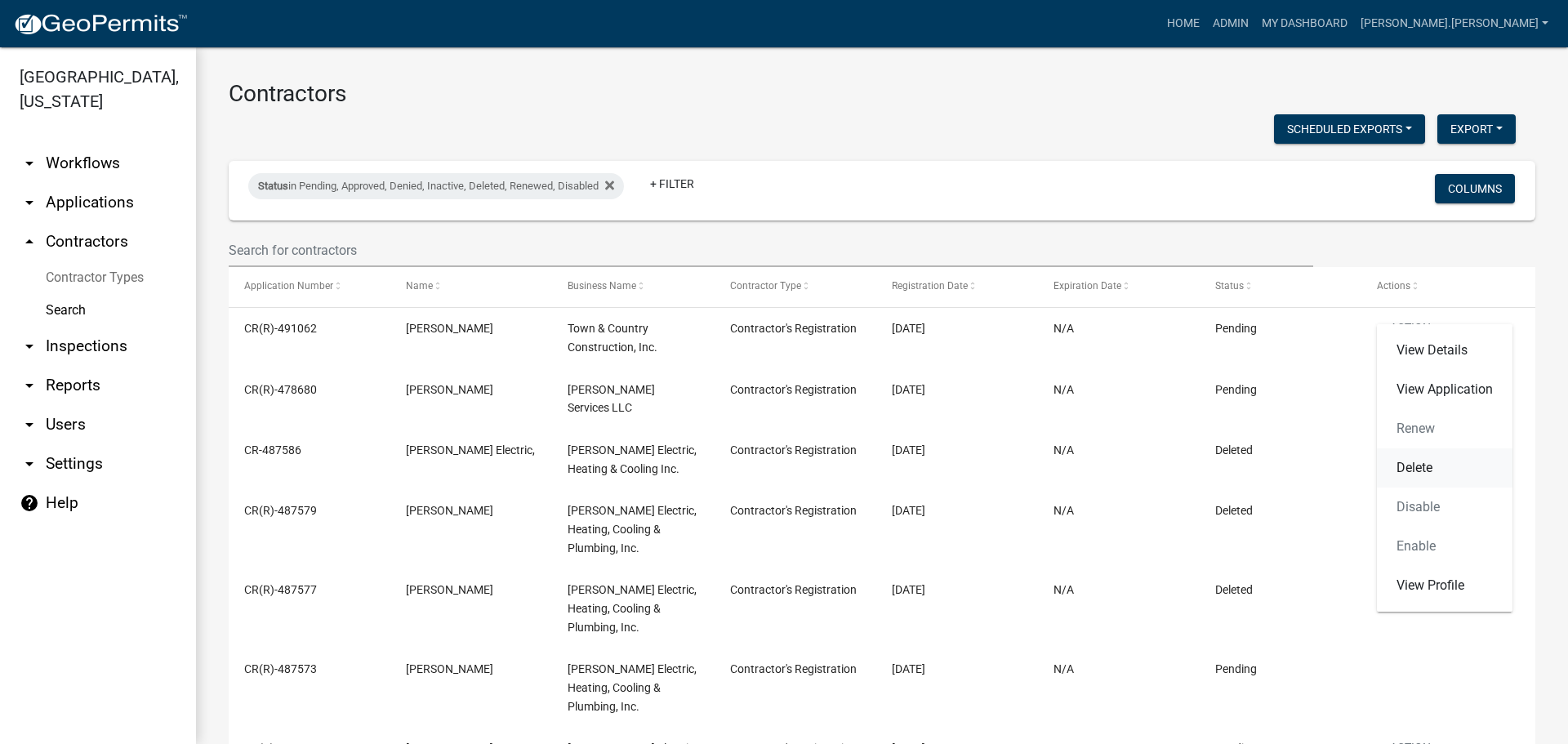
click at [1412, 470] on link "Delete" at bounding box center [1444, 468] width 136 height 39
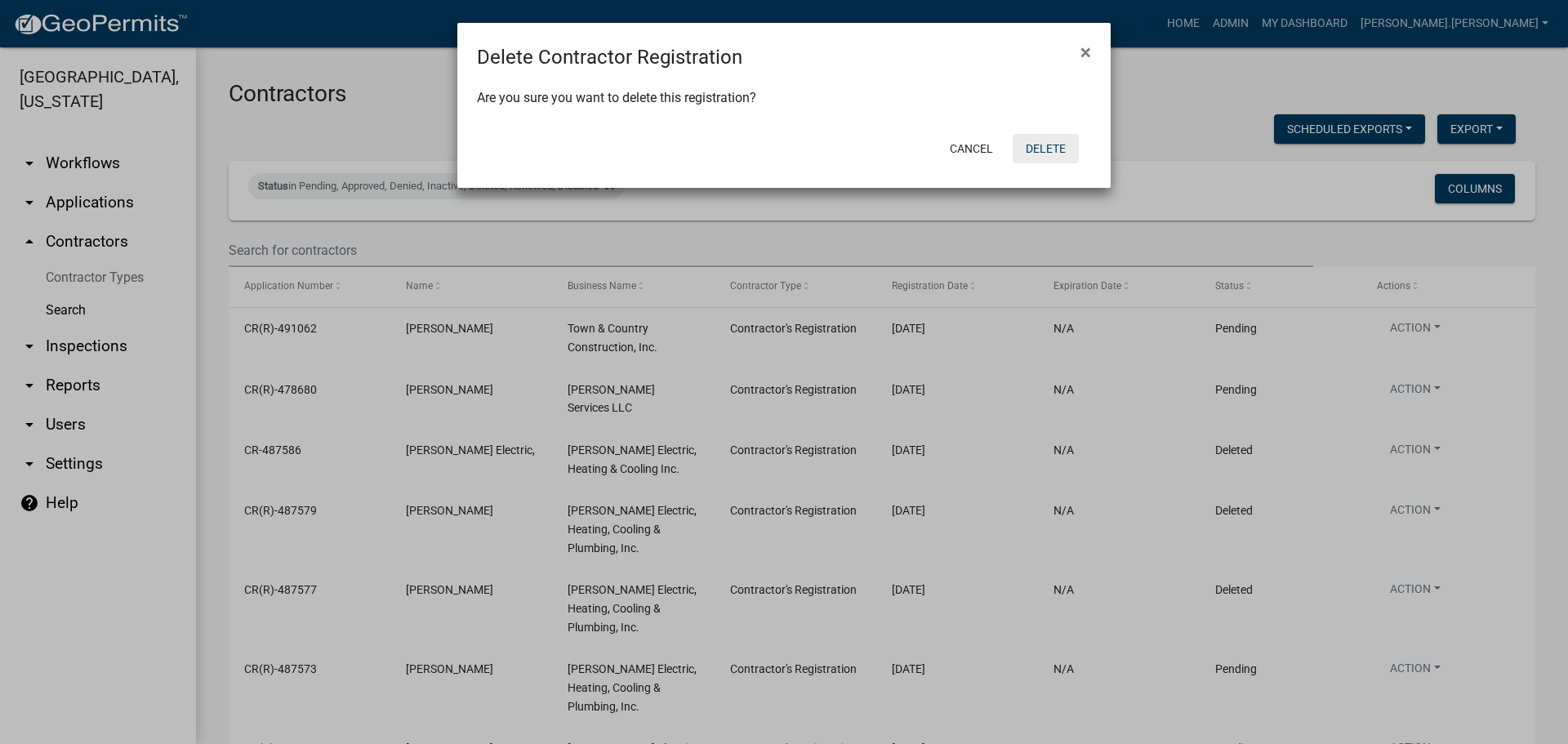
click at [1042, 154] on button "Delete" at bounding box center [1046, 148] width 67 height 29
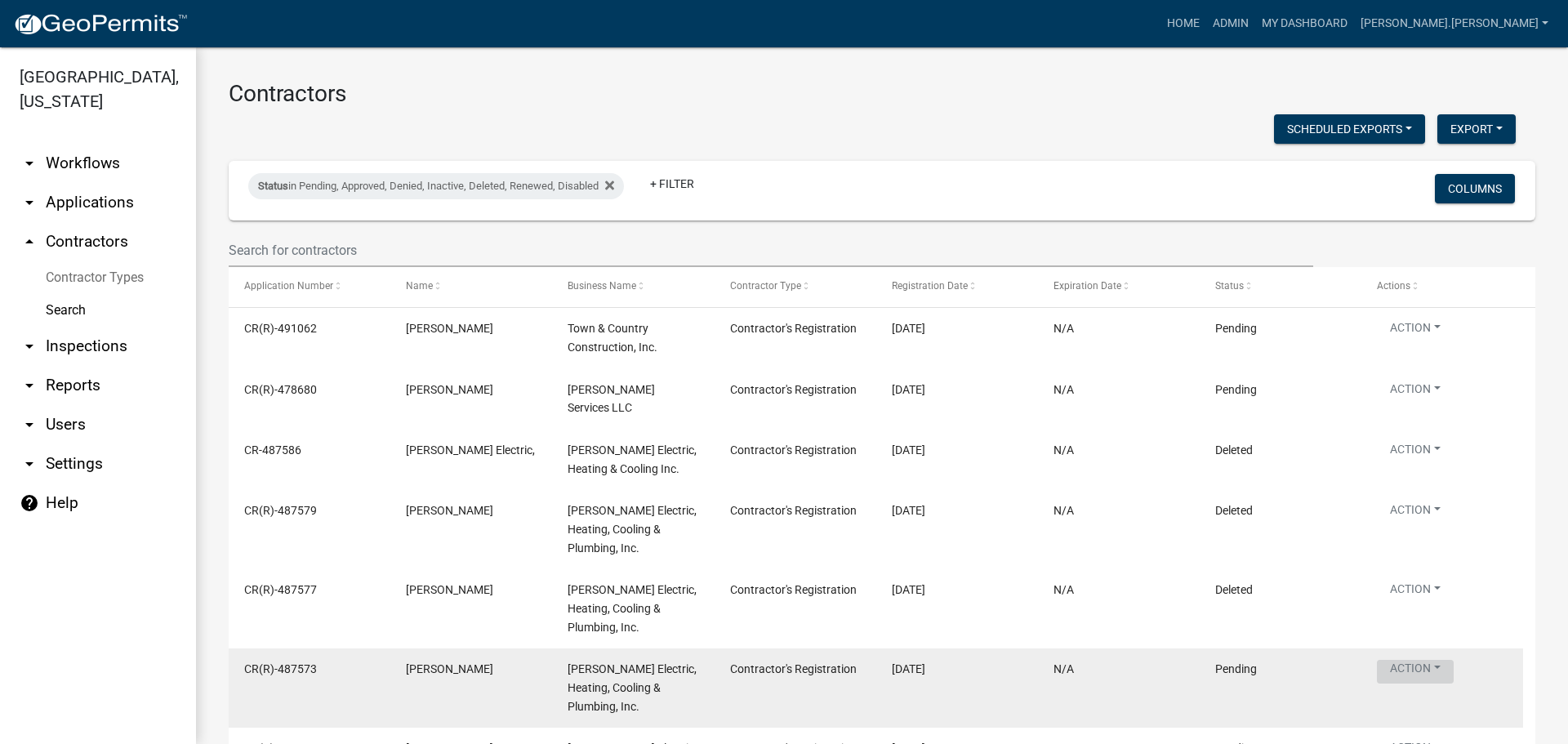
click at [1402, 660] on button "Action" at bounding box center [1415, 671] width 77 height 24
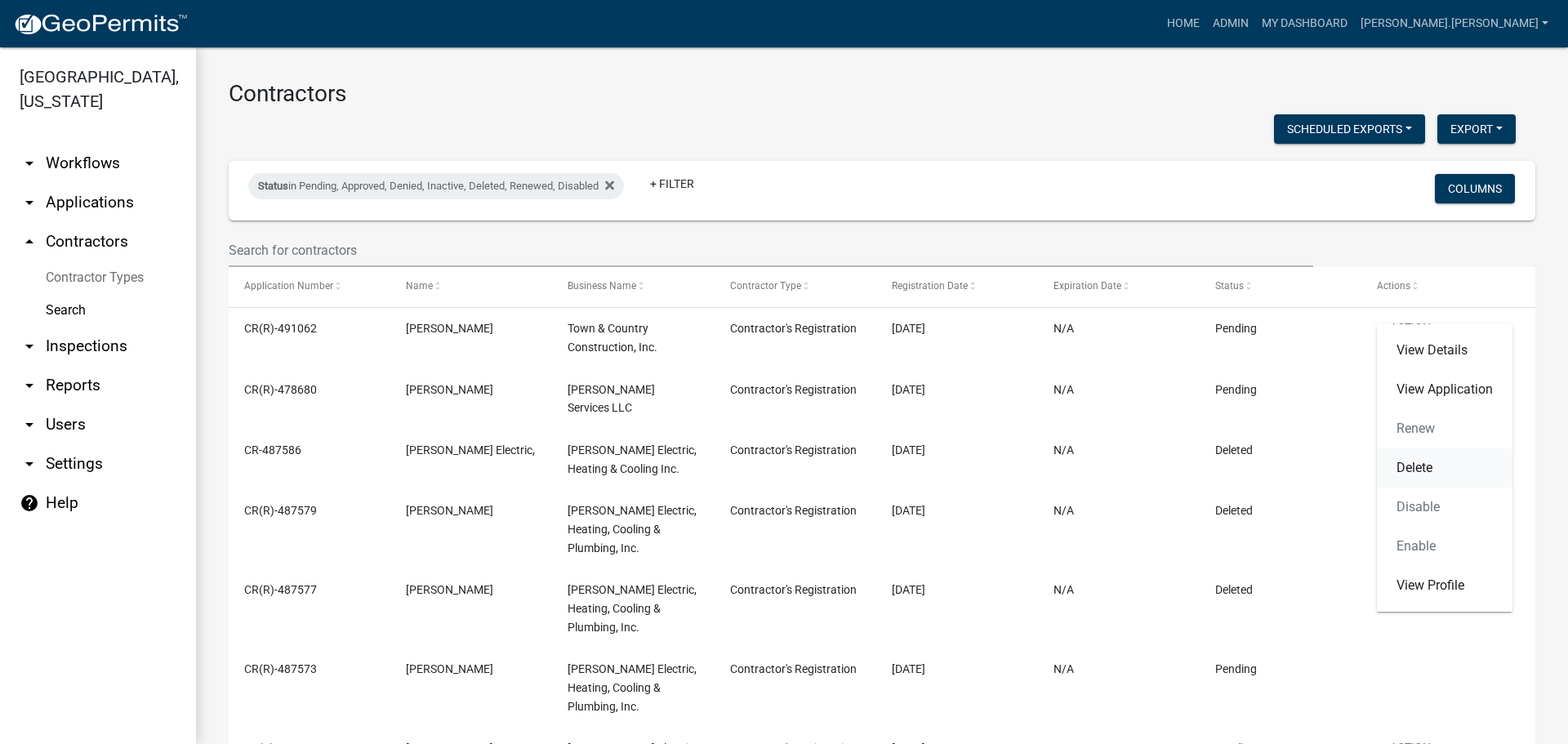
click at [1424, 465] on link "Delete" at bounding box center [1444, 468] width 136 height 39
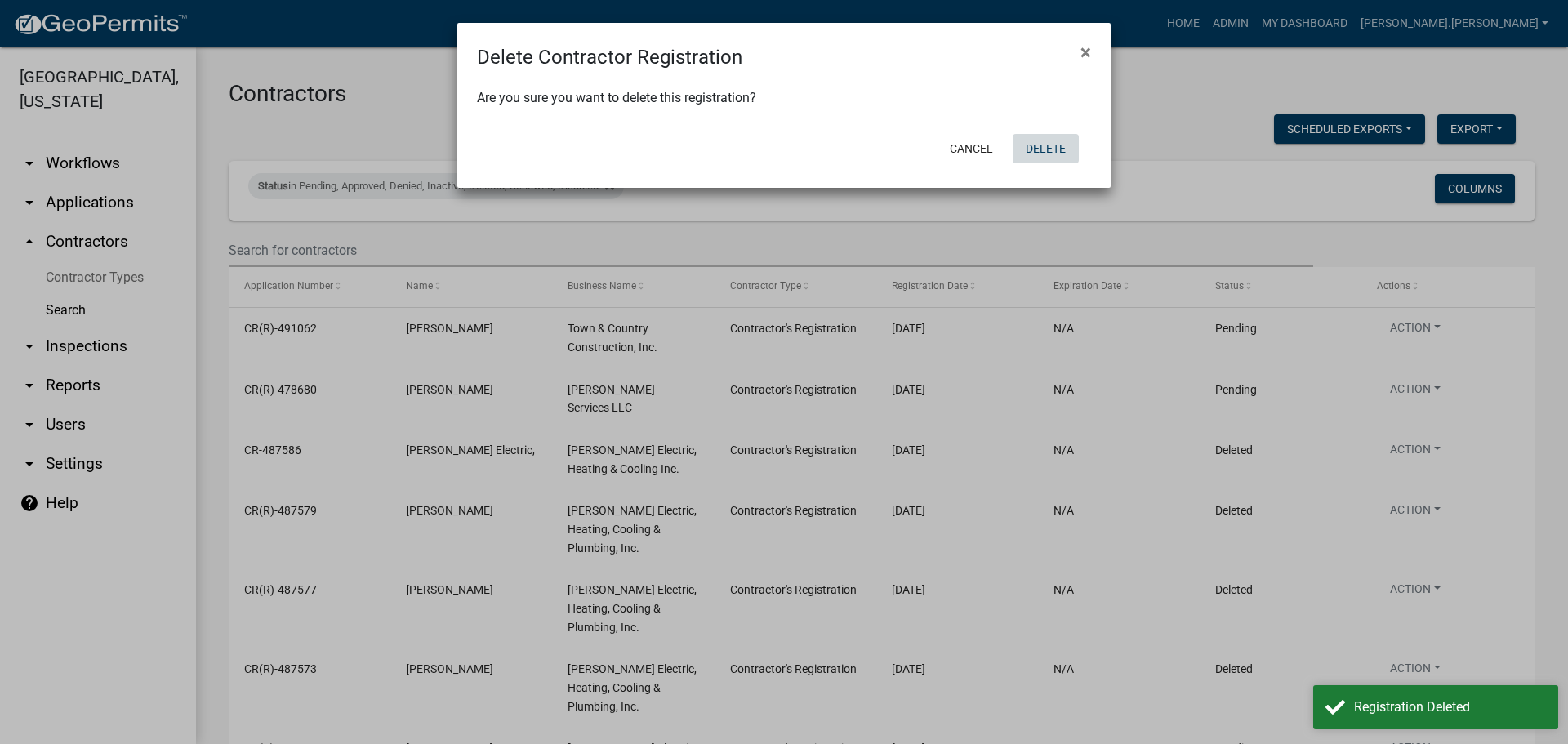
click at [1063, 154] on button "Delete" at bounding box center [1046, 148] width 67 height 29
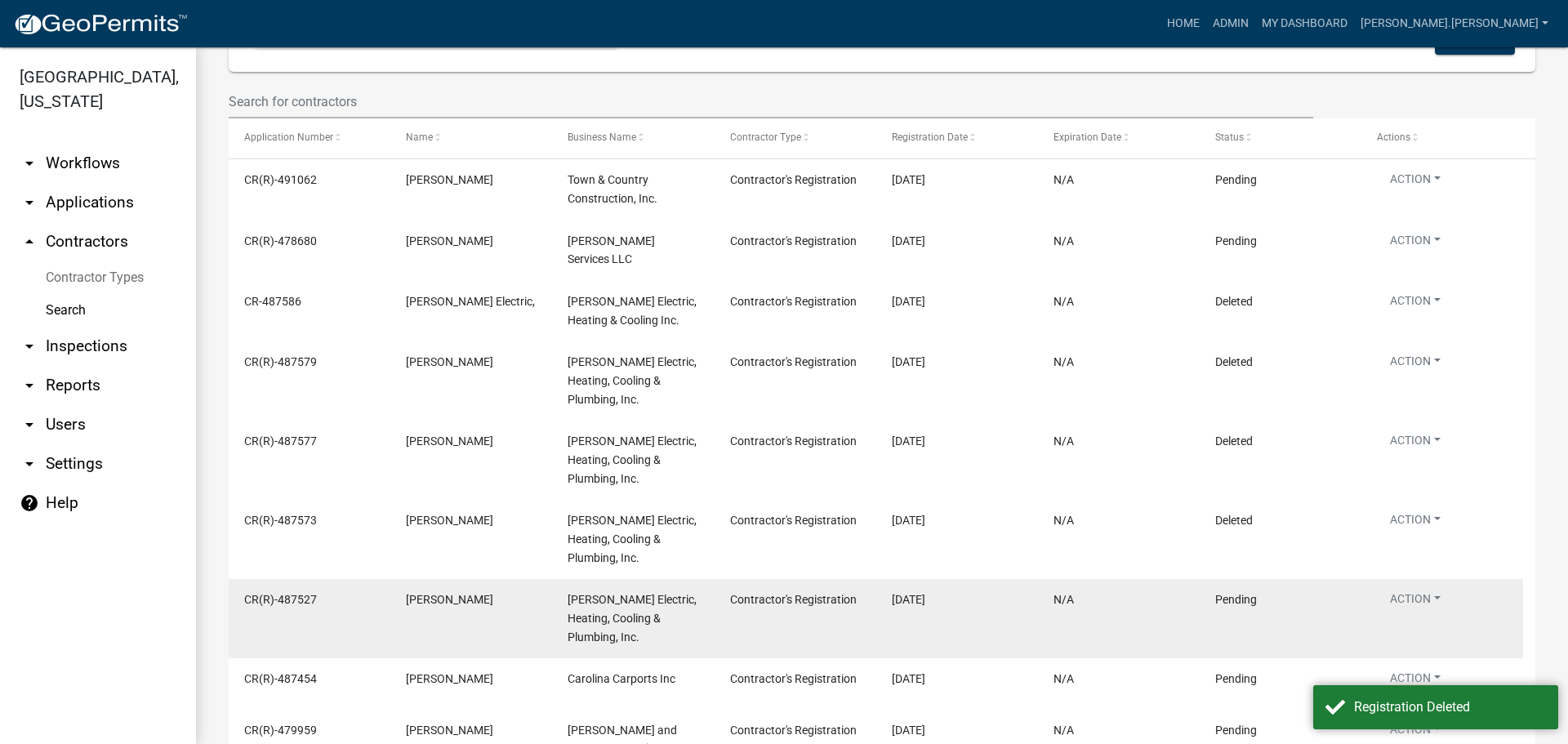
scroll to position [327, 0]
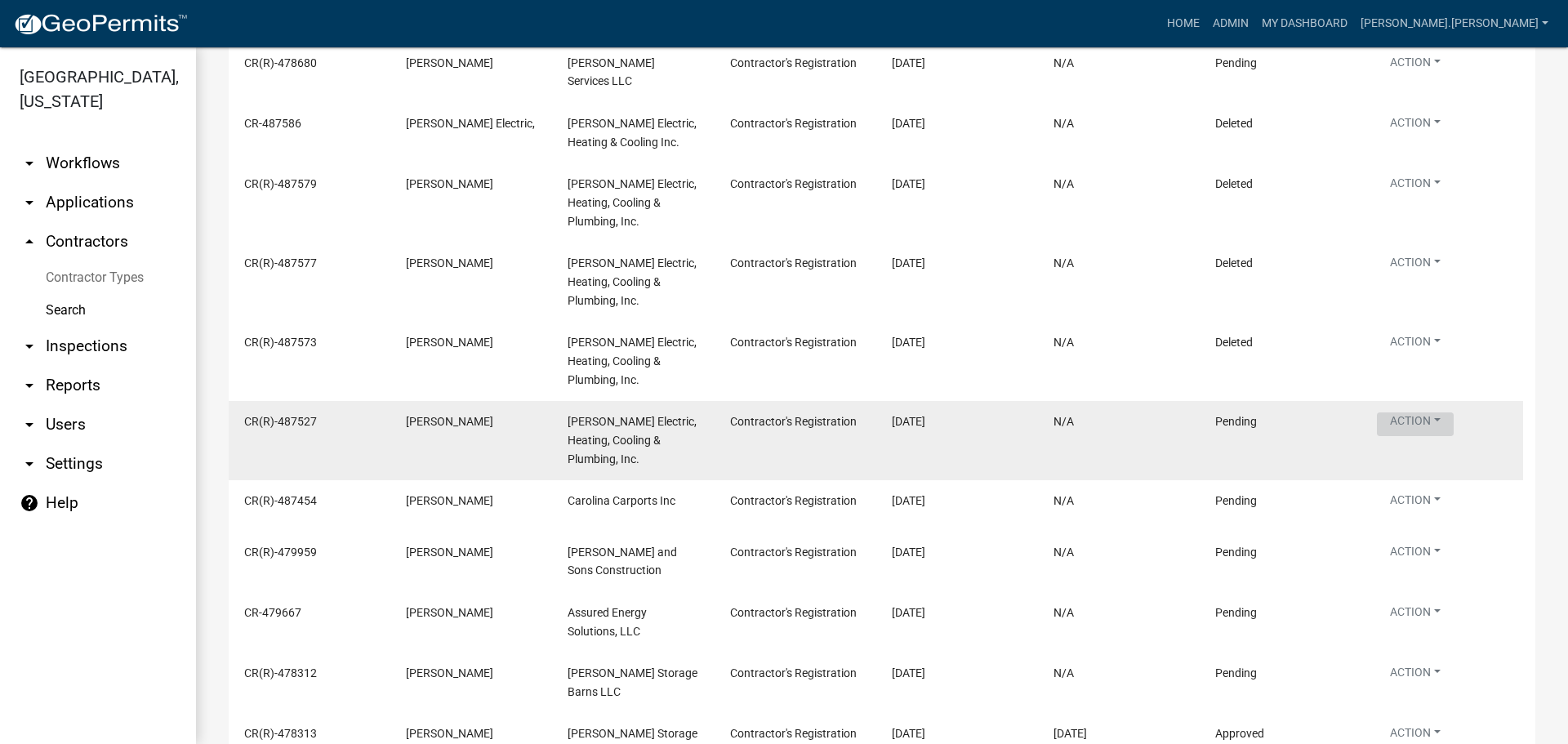
click at [1421, 412] on button "Action" at bounding box center [1415, 424] width 77 height 24
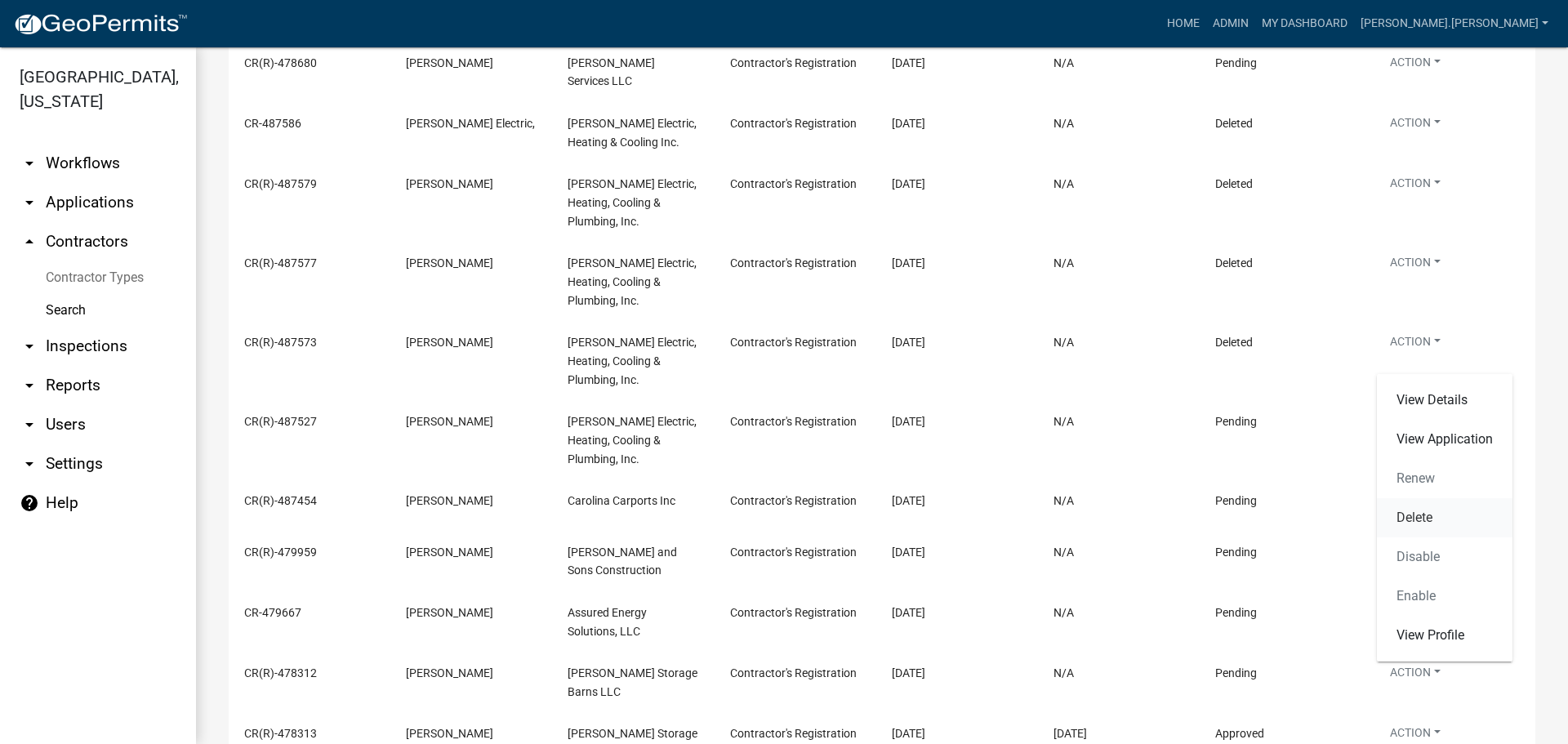
click at [1443, 518] on link "Delete" at bounding box center [1444, 518] width 136 height 39
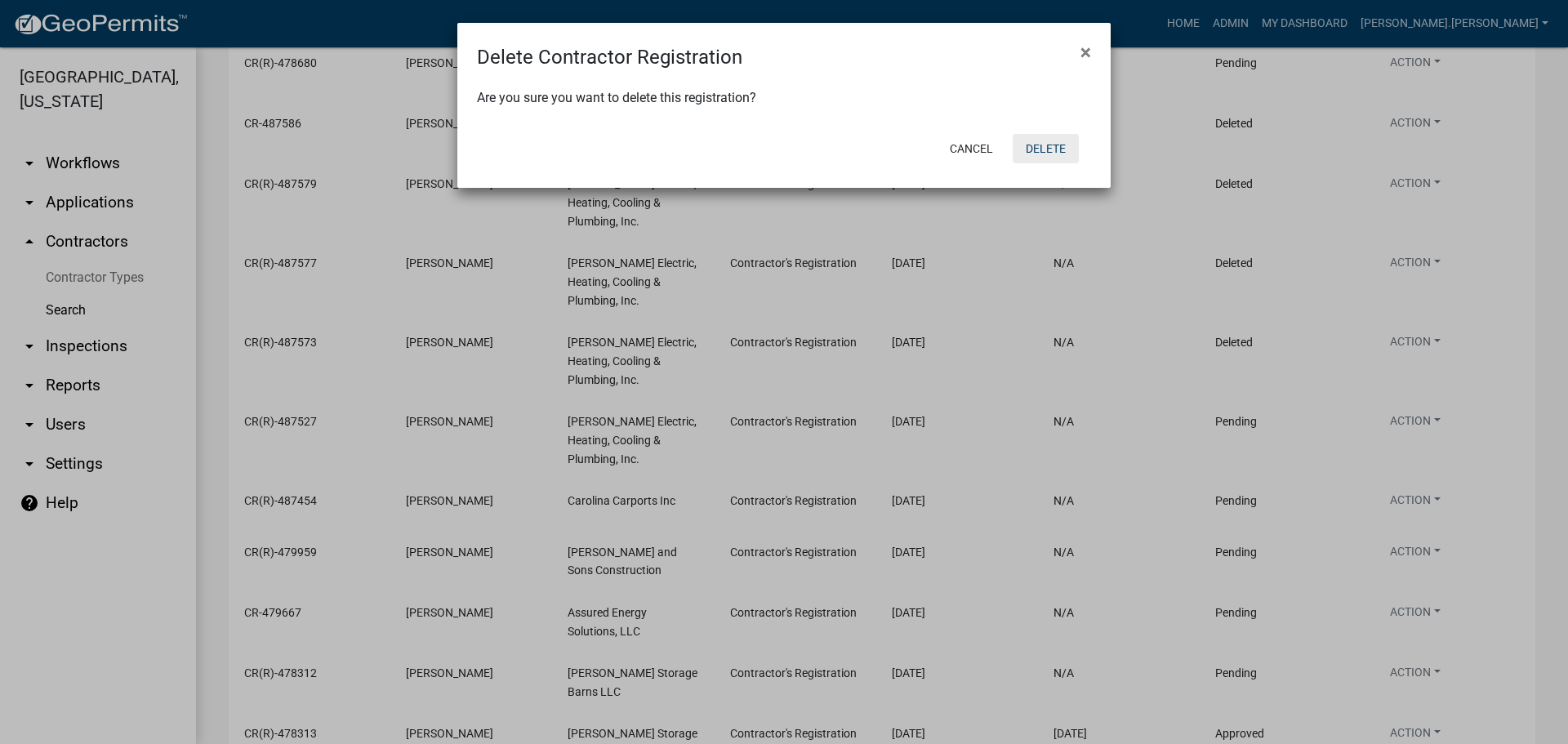
click at [1029, 153] on button "Delete" at bounding box center [1046, 148] width 67 height 29
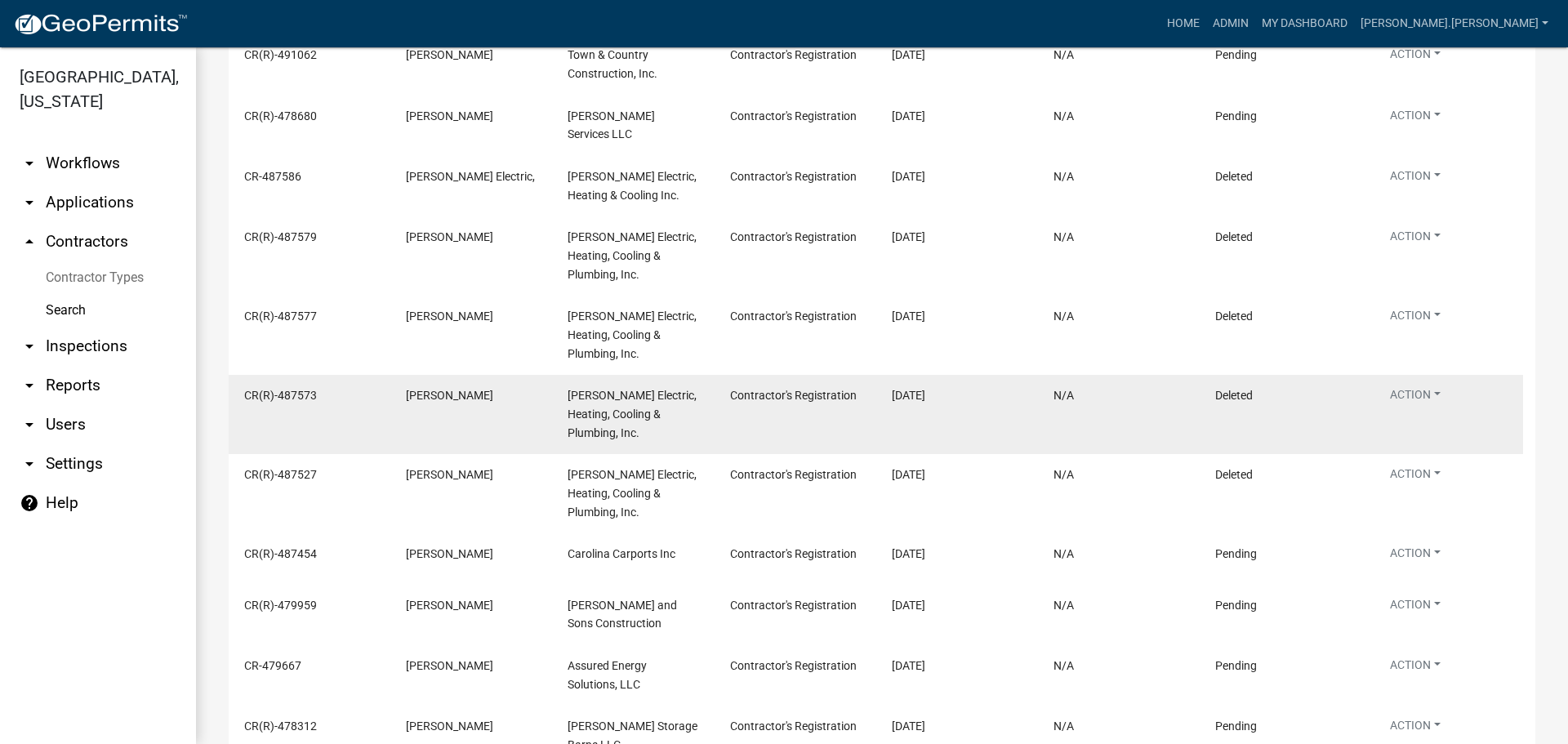
scroll to position [245, 0]
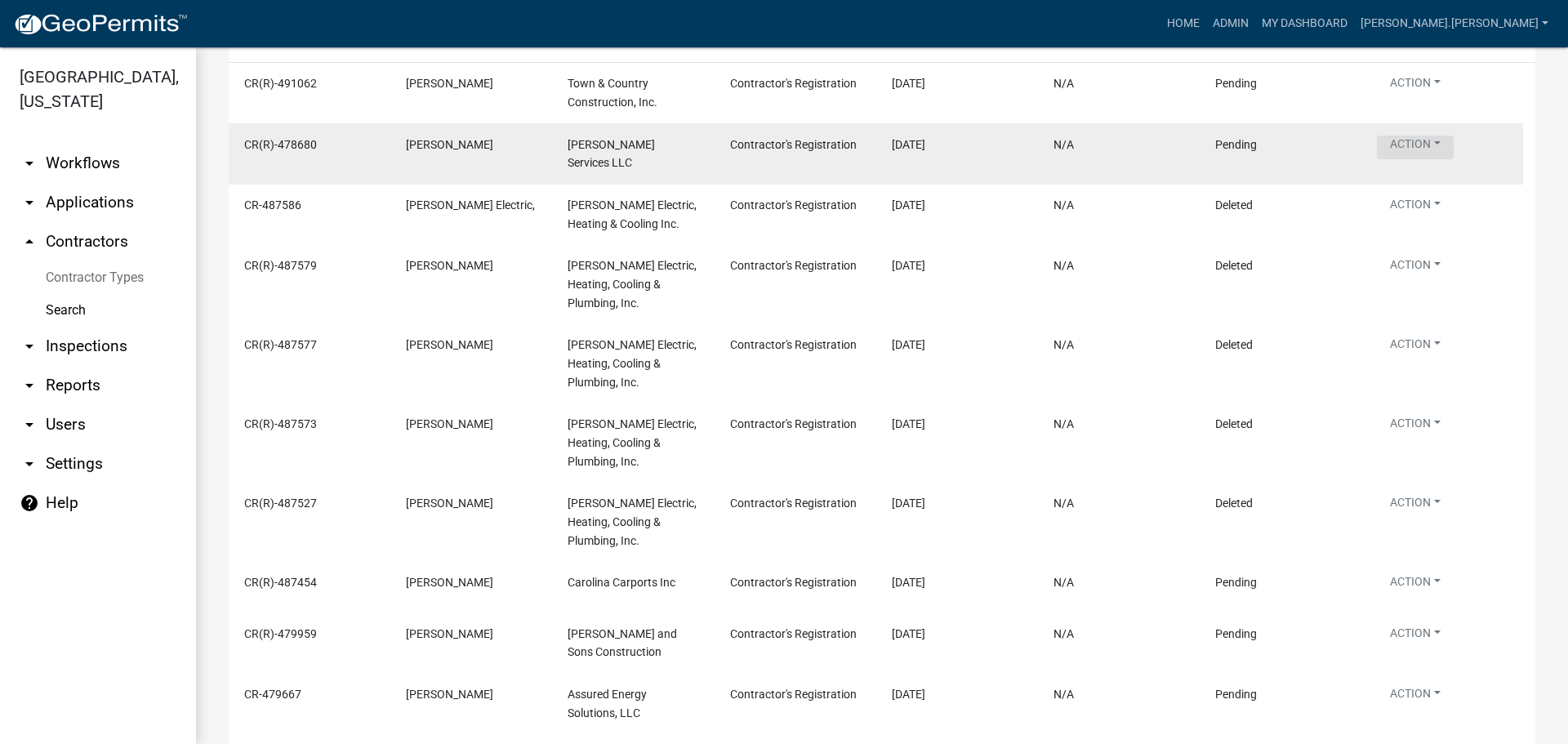
click at [1421, 147] on button "Action" at bounding box center [1415, 148] width 77 height 24
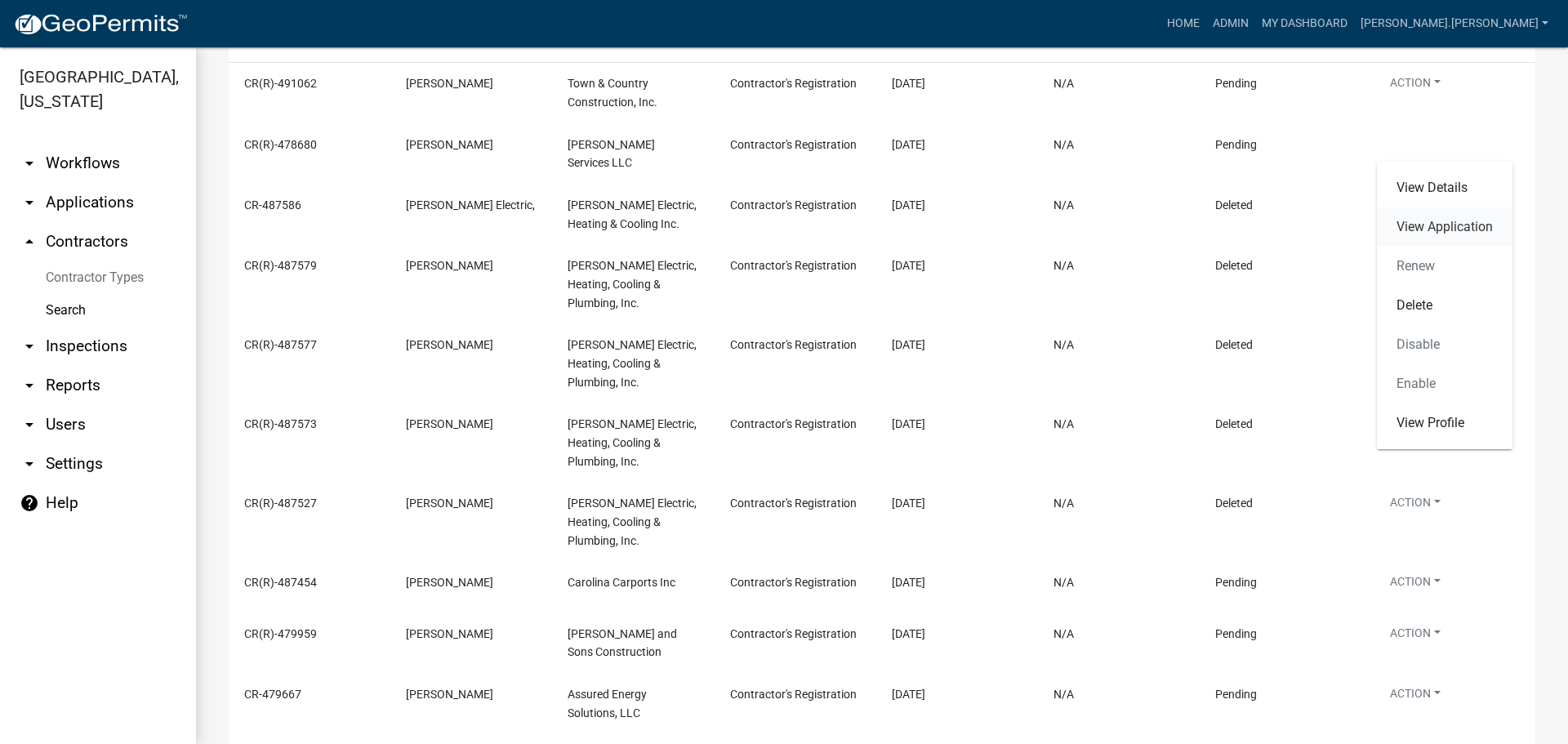
click at [1432, 234] on link "View Application" at bounding box center [1444, 227] width 136 height 39
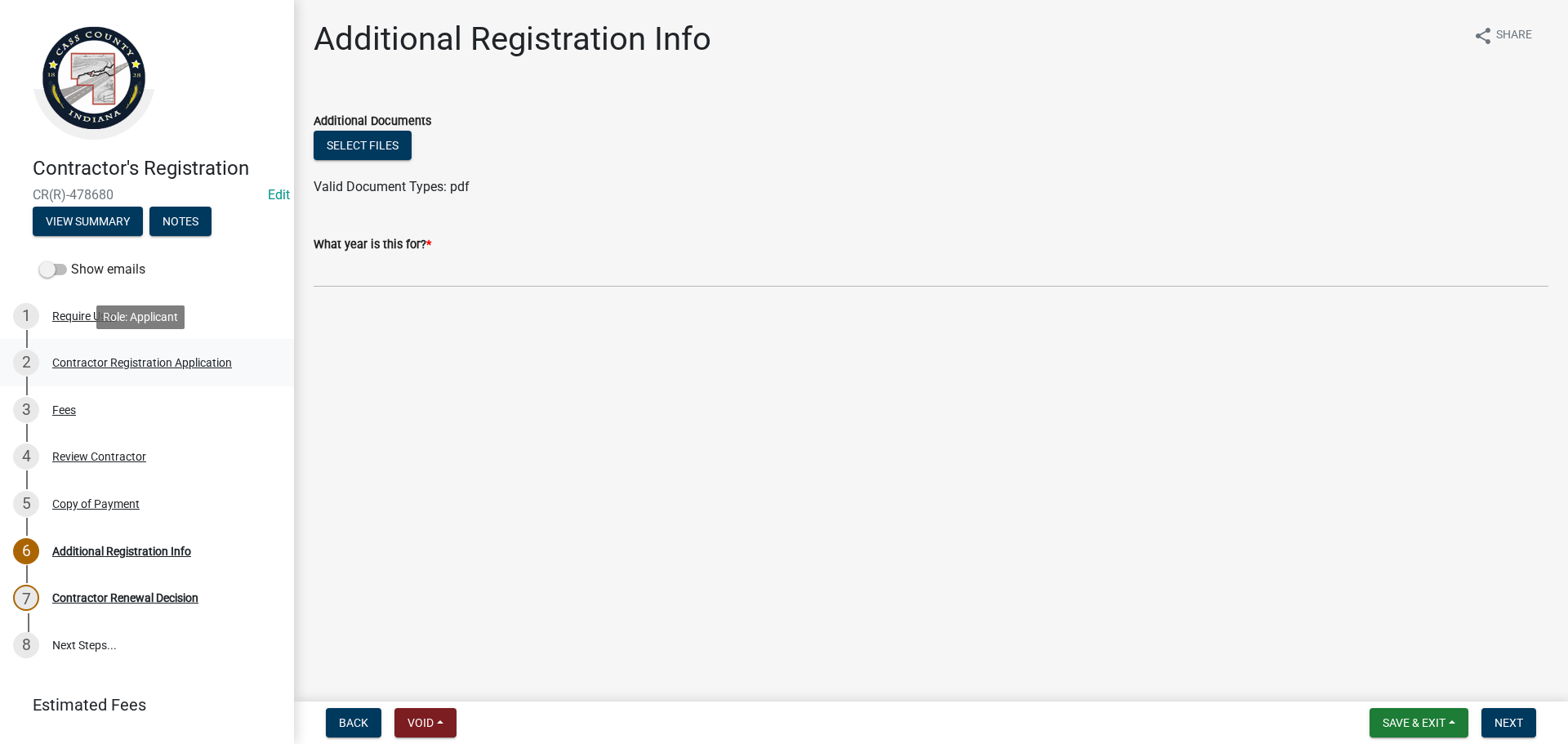
click at [189, 361] on div "Contractor Registration Application" at bounding box center [142, 362] width 180 height 11
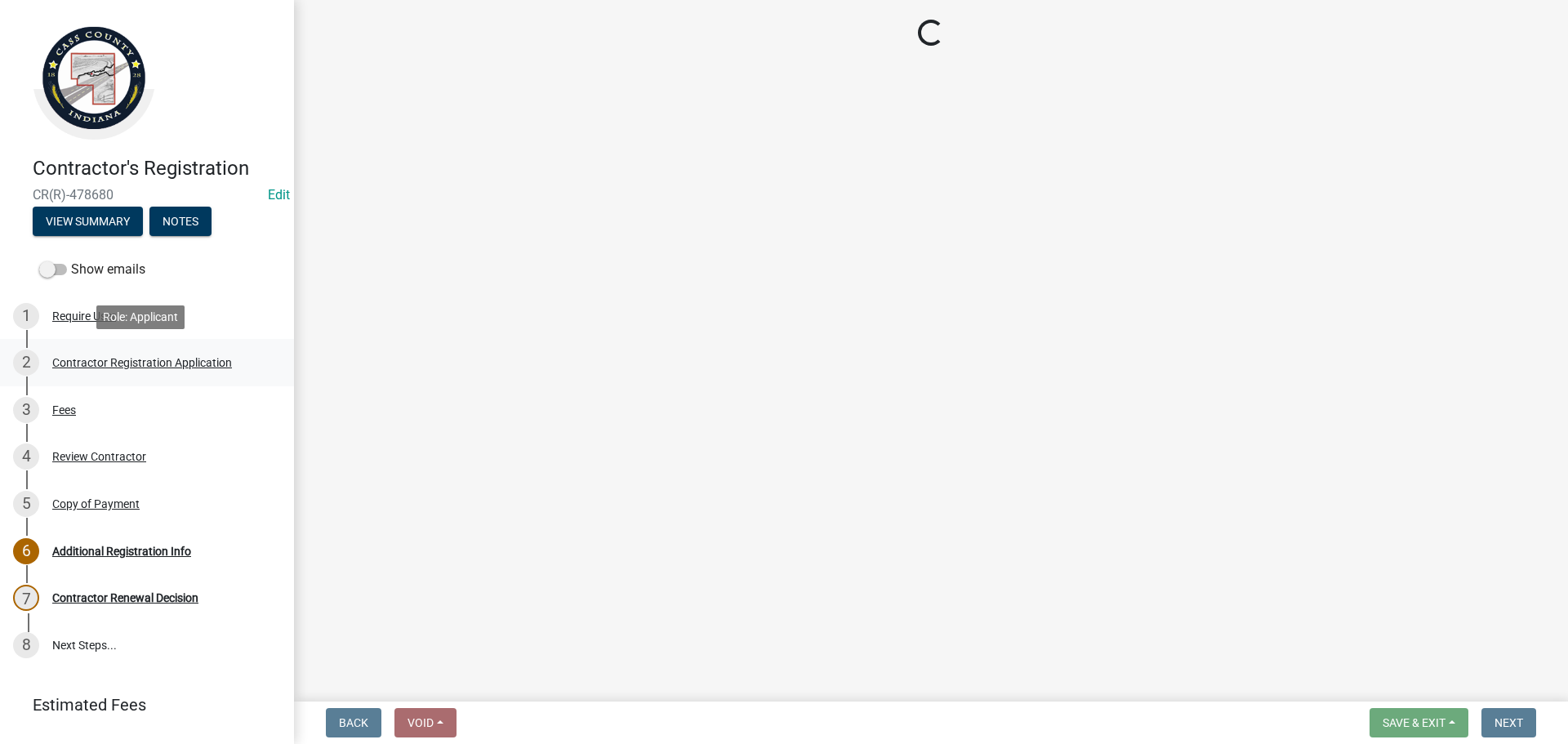
select select "IN"
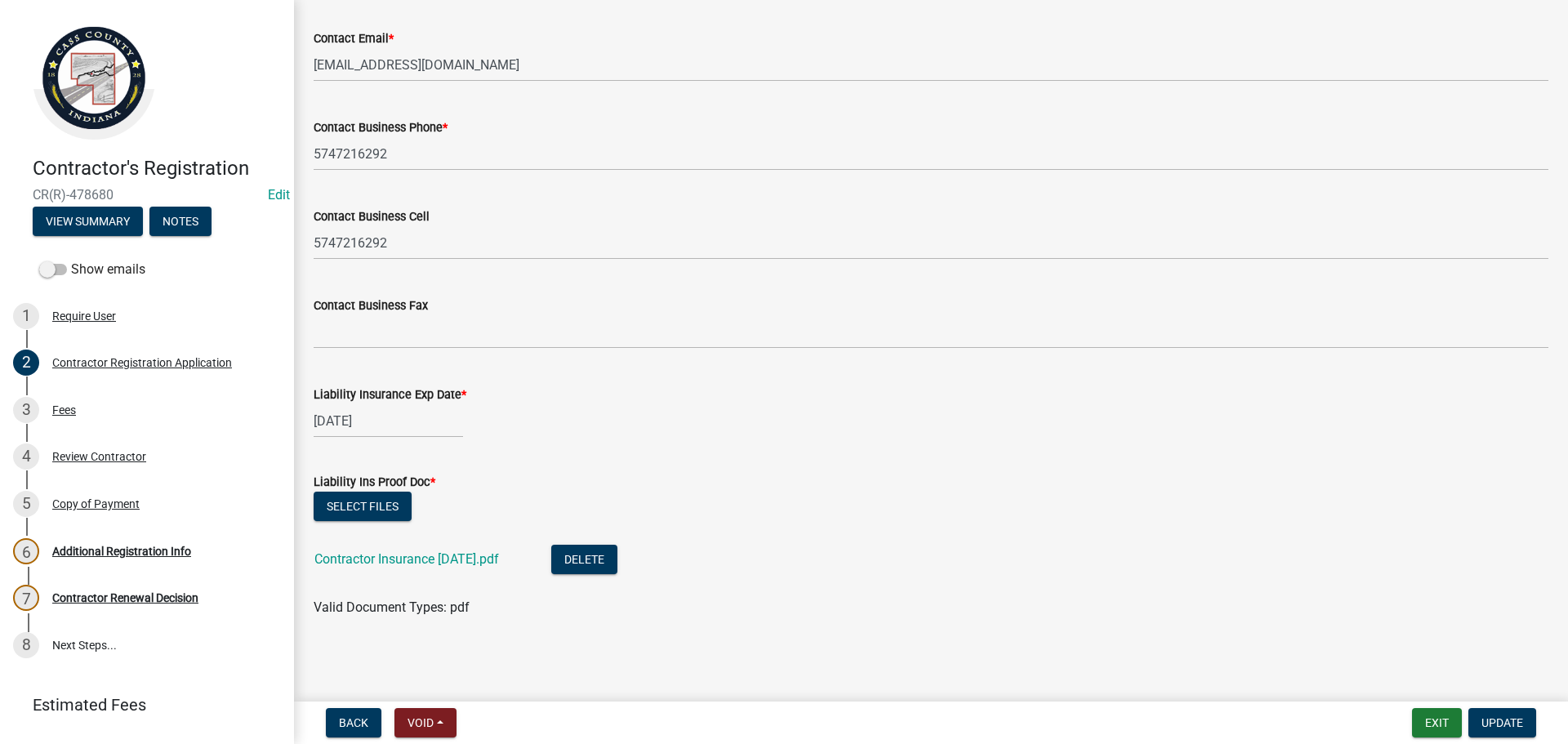
scroll to position [1305, 0]
click at [404, 557] on link "Contractor Insurance [DATE].pdf" at bounding box center [407, 558] width 184 height 15
click at [460, 562] on link "Contractor Insurance [DATE].pdf" at bounding box center [407, 558] width 184 height 15
